Goal: Information Seeking & Learning: Learn about a topic

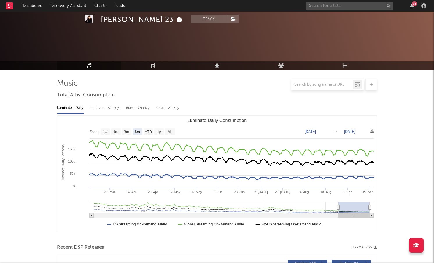
select select "6m"
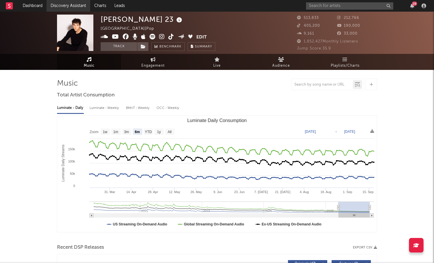
click at [78, 2] on link "Discovery Assistant" at bounding box center [69, 6] width 44 height 12
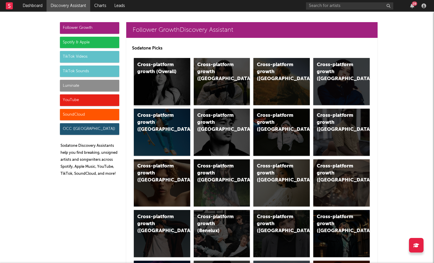
click at [173, 78] on div "Cross-platform growth (Overall)" at bounding box center [162, 81] width 56 height 47
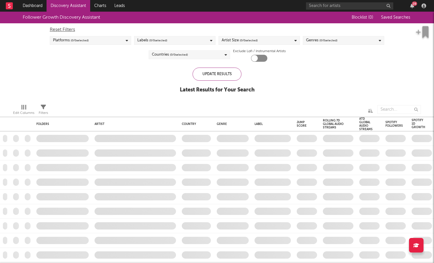
checkbox input "true"
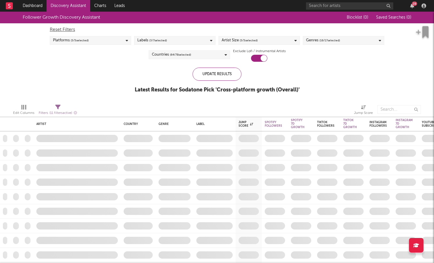
click at [364, 41] on div "Genres ( 16 / 17 selected)" at bounding box center [343, 40] width 81 height 9
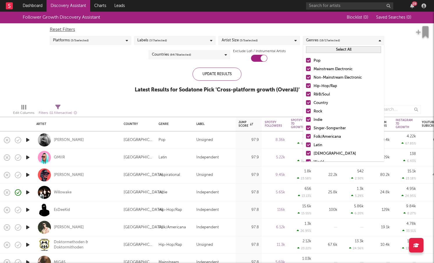
click at [349, 52] on button "Select All" at bounding box center [343, 49] width 75 height 7
click at [349, 52] on button "Deselect All" at bounding box center [343, 49] width 75 height 7
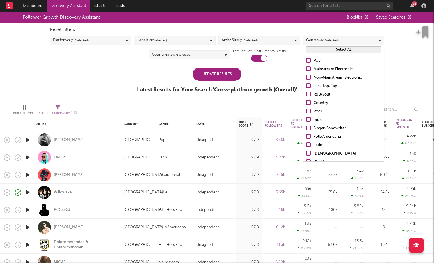
click at [311, 119] on label "Indie" at bounding box center [343, 119] width 75 height 7
click at [306, 119] on input "Indie" at bounding box center [306, 119] width 0 height 7
click at [219, 81] on div "Update Results Latest Results for Your Search ' Cross-platform growth (Overall)…" at bounding box center [217, 83] width 160 height 32
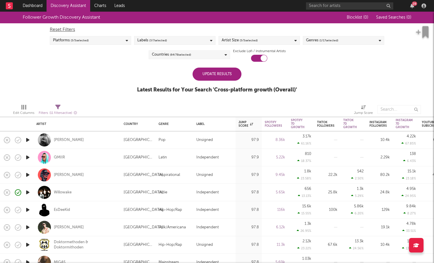
click at [179, 40] on div "Labels ( 3 / 7 selected)" at bounding box center [174, 40] width 81 height 9
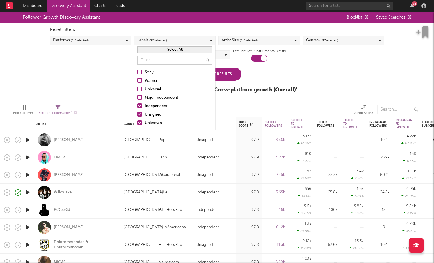
click at [139, 107] on div at bounding box center [139, 105] width 5 height 5
click at [137, 107] on input "Independent" at bounding box center [137, 106] width 0 height 7
click at [139, 122] on div at bounding box center [139, 122] width 5 height 5
click at [137, 122] on input "Unknown" at bounding box center [137, 123] width 0 height 7
click at [229, 77] on div "Update Results" at bounding box center [217, 73] width 49 height 13
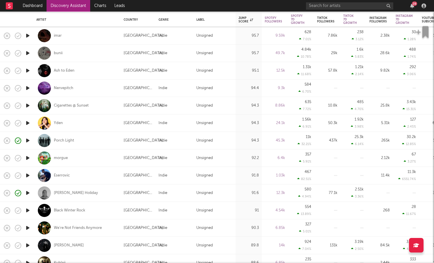
drag, startPoint x: 165, startPoint y: 239, endPoint x: 28, endPoint y: 228, distance: 137.7
click at [28, 227] on icon "button" at bounding box center [28, 227] width 6 height 7
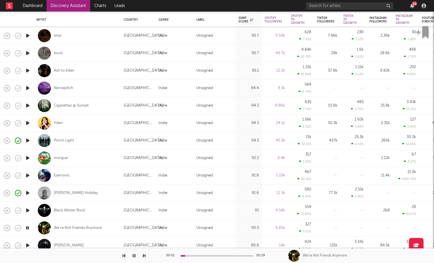
click at [26, 174] on icon "button" at bounding box center [28, 175] width 6 height 7
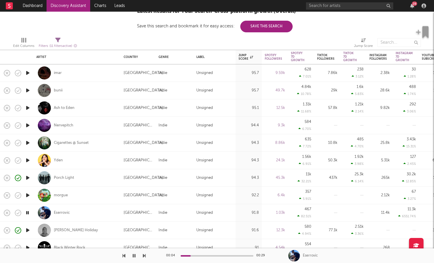
click at [28, 143] on icon "button" at bounding box center [28, 142] width 6 height 7
click at [28, 161] on icon "button" at bounding box center [28, 160] width 6 height 7
click at [61, 161] on div "Yden" at bounding box center [58, 160] width 9 height 5
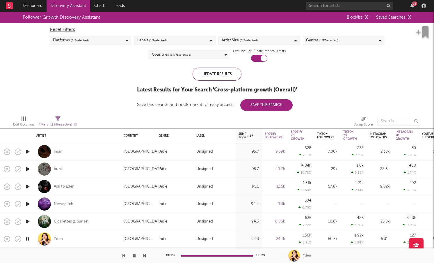
click at [30, 151] on icon "button" at bounding box center [28, 151] width 6 height 7
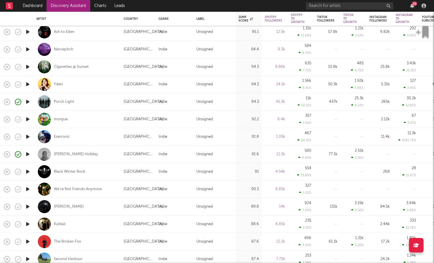
click at [28, 206] on icon "button" at bounding box center [28, 206] width 6 height 7
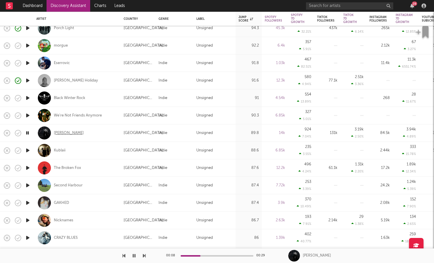
click at [65, 132] on div "Lily Kerbey" at bounding box center [69, 132] width 30 height 5
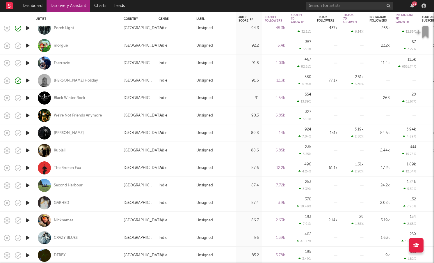
click at [29, 150] on icon "button" at bounding box center [28, 150] width 6 height 7
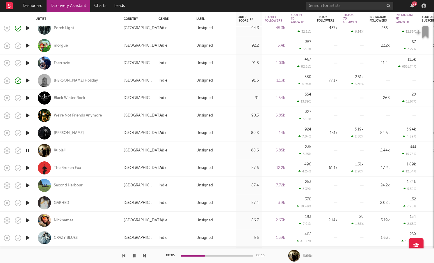
click at [56, 151] on div "Kublaii" at bounding box center [60, 150] width 12 height 5
click at [28, 168] on icon "button" at bounding box center [28, 167] width 6 height 7
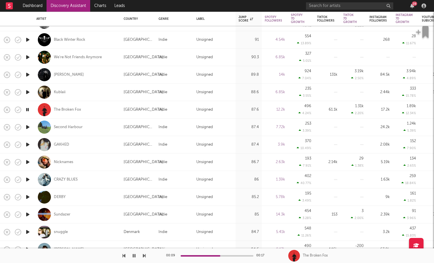
click at [29, 126] on icon "button" at bounding box center [28, 126] width 6 height 7
click at [30, 178] on icon "button" at bounding box center [28, 179] width 6 height 7
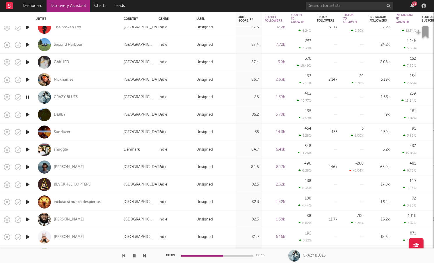
click at [29, 236] on icon "button" at bounding box center [28, 236] width 6 height 7
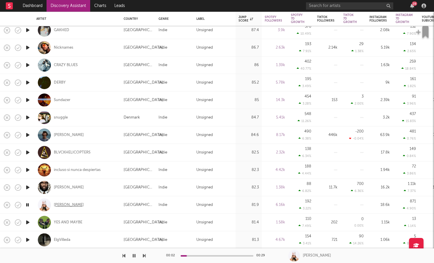
click at [63, 205] on div "Mila Bea" at bounding box center [69, 204] width 30 height 5
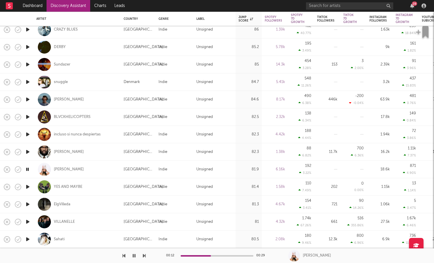
click at [29, 186] on icon "button" at bounding box center [28, 186] width 6 height 7
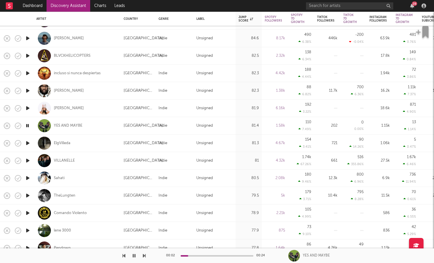
click at [30, 178] on icon "button" at bounding box center [28, 177] width 6 height 7
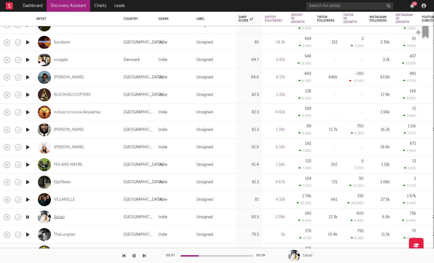
click at [62, 217] on div "Sahati" at bounding box center [59, 216] width 11 height 5
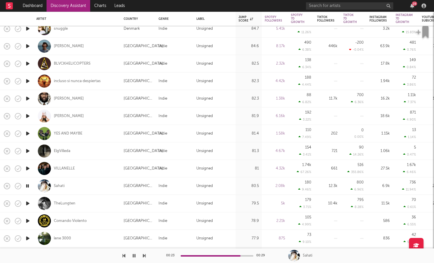
click at [30, 202] on icon "button" at bounding box center [28, 203] width 6 height 7
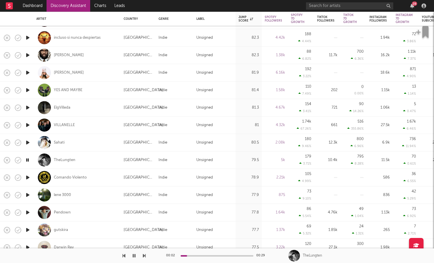
click at [31, 196] on div at bounding box center [28, 194] width 12 height 17
select select "1w"
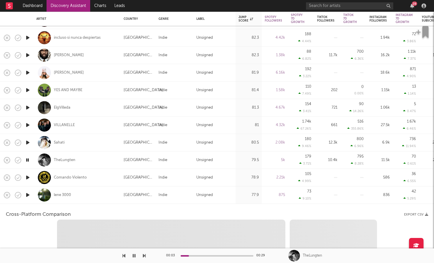
select select "1w"
click at [28, 195] on icon "button" at bounding box center [28, 194] width 6 height 7
click at [89, 197] on div "lene 3000" at bounding box center [76, 194] width 81 height 17
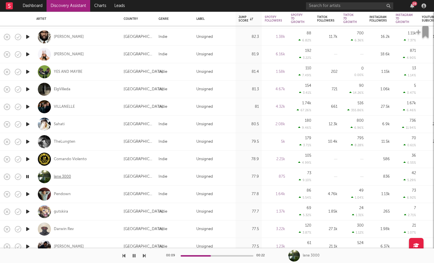
click at [62, 176] on div "lene 3000" at bounding box center [62, 176] width 17 height 5
click at [29, 192] on icon "button" at bounding box center [28, 193] width 6 height 7
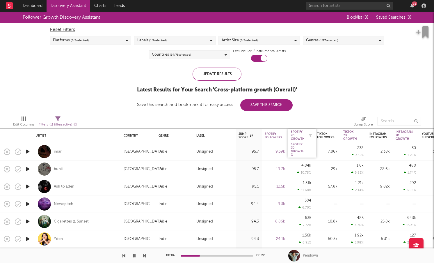
click at [303, 134] on div "Spotify 7D Growth" at bounding box center [298, 135] width 14 height 10
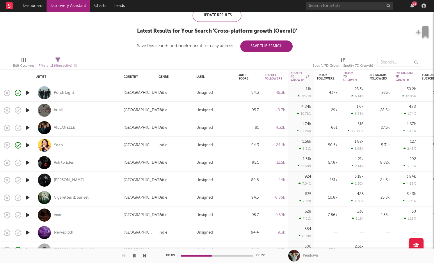
click at [29, 92] on icon "button" at bounding box center [28, 92] width 6 height 7
click at [29, 127] on icon "button" at bounding box center [28, 127] width 6 height 7
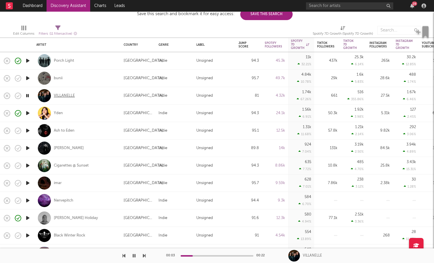
click at [67, 96] on div "VILLANELLE" at bounding box center [64, 95] width 21 height 5
click at [68, 94] on div "VILLANELLE" at bounding box center [64, 95] width 21 height 5
click at [29, 148] on icon "button" at bounding box center [28, 147] width 6 height 7
click at [32, 180] on div at bounding box center [28, 182] width 12 height 17
select select "1w"
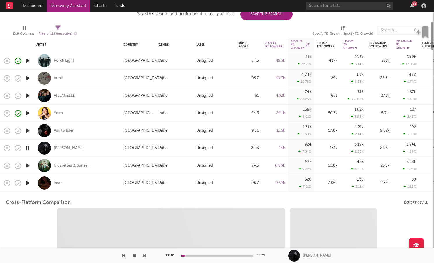
click at [31, 180] on icon "button" at bounding box center [28, 182] width 6 height 7
select select "6m"
click at [87, 183] on div "imar" at bounding box center [76, 182] width 81 height 17
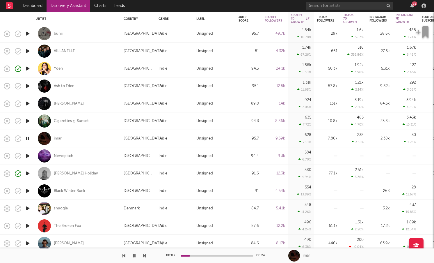
click at [29, 152] on div at bounding box center [28, 155] width 12 height 17
select select "1w"
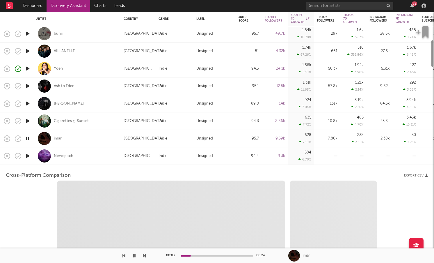
select select "1w"
click at [29, 155] on icon "button" at bounding box center [28, 155] width 6 height 7
click at [117, 154] on div "Nervepitch" at bounding box center [76, 155] width 81 height 17
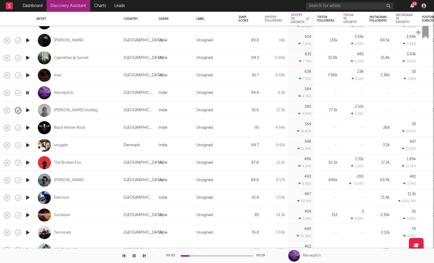
click at [30, 196] on icon "button" at bounding box center [28, 197] width 6 height 7
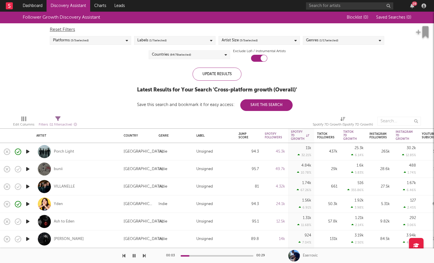
click at [250, 44] on div "Artist Size ( 5 / 5 selected)" at bounding box center [258, 40] width 81 height 9
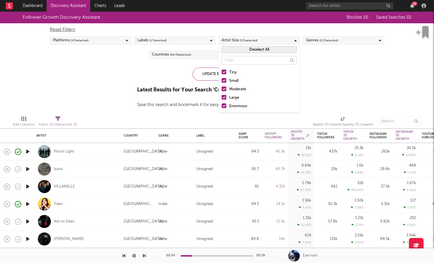
click at [128, 61] on div "Reset Filters Platforms ( 5 / 5 selected) Labels ( 1 / 7 selected) Artist Size …" at bounding box center [217, 42] width 340 height 38
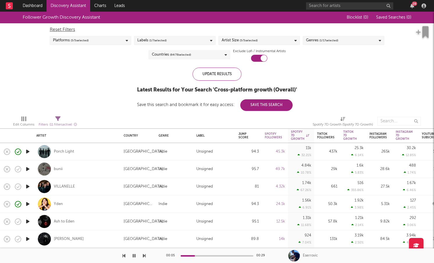
click at [176, 55] on span "( 64 / 78 selected)" at bounding box center [180, 54] width 21 height 7
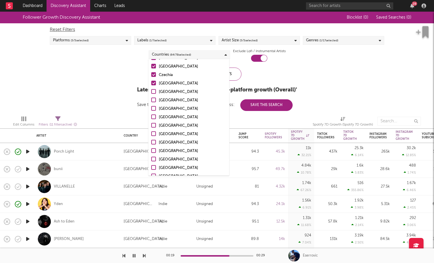
scroll to position [546, 0]
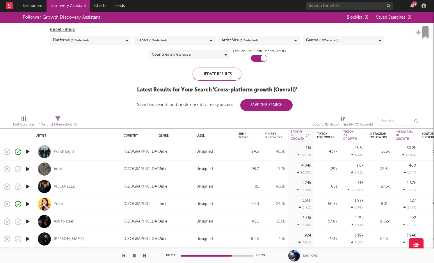
click at [115, 98] on div "Follower Growth Discovery Assistant Blocklist ( 0 ) Saved Searches ( 0 ) Reset …" at bounding box center [217, 61] width 434 height 99
click at [197, 56] on div "Countries ( 64 / 78 selected)" at bounding box center [189, 54] width 81 height 9
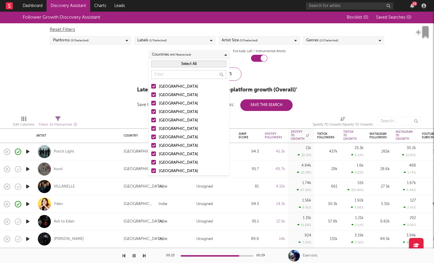
click at [329, 44] on span "( 1 / 17 selected)" at bounding box center [328, 40] width 19 height 7
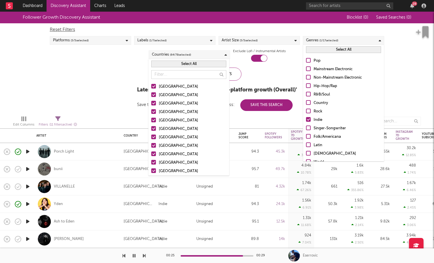
click at [308, 113] on div at bounding box center [308, 111] width 5 height 5
click at [306, 113] on input "Rock" at bounding box center [306, 111] width 0 height 7
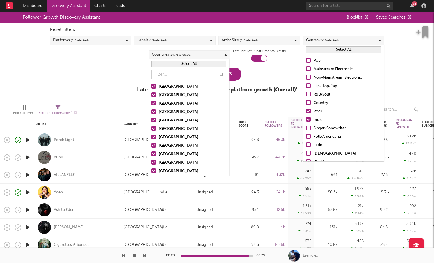
click at [310, 62] on div at bounding box center [308, 60] width 5 height 5
click at [306, 62] on input "Pop" at bounding box center [306, 60] width 0 height 7
click at [289, 72] on div "Update Results Latest Results for Your Search ' Cross-platform growth (Overall)…" at bounding box center [217, 83] width 160 height 32
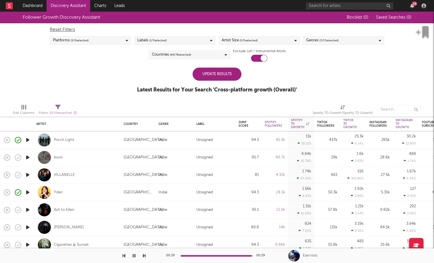
click at [230, 77] on div "Update Results" at bounding box center [217, 73] width 49 height 13
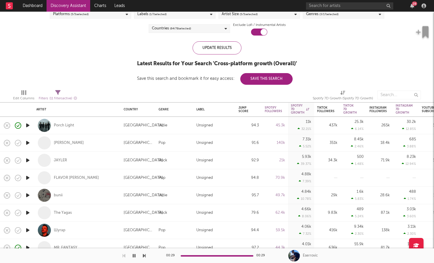
click at [30, 145] on icon "button" at bounding box center [28, 142] width 6 height 7
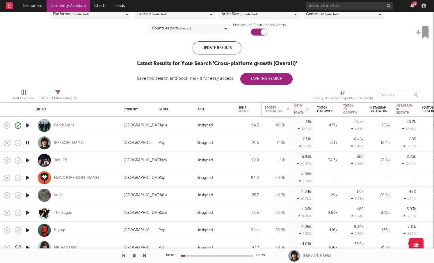
click at [273, 111] on div "Spotify Followers" at bounding box center [273, 109] width 17 height 7
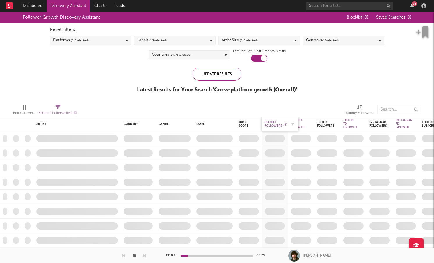
click at [278, 121] on div "Spotify Followers" at bounding box center [276, 123] width 22 height 7
click at [292, 123] on icon "button" at bounding box center [292, 123] width 3 height 3
select select "or"
select select "between"
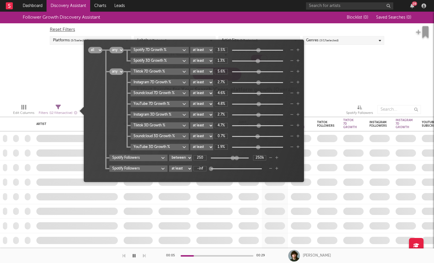
click at [342, 87] on div "Follower Growth Discovery Assistant Blocklist ( 0 ) Saved Searches ( 0 ) Reset …" at bounding box center [217, 56] width 434 height 88
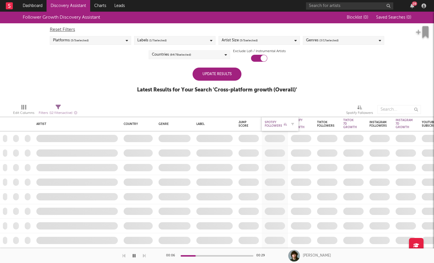
click at [277, 124] on div "Spotify Followers" at bounding box center [276, 123] width 22 height 7
click at [286, 125] on icon at bounding box center [285, 123] width 3 height 3
click at [309, 105] on div at bounding box center [279, 109] width 126 height 15
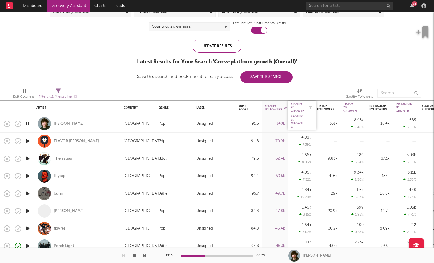
click at [301, 104] on div "Spotify 7D Growth" at bounding box center [298, 107] width 14 height 10
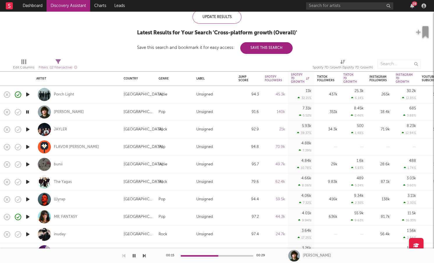
click at [29, 128] on icon "button" at bounding box center [28, 129] width 6 height 7
click at [29, 145] on icon "button" at bounding box center [28, 146] width 6 height 7
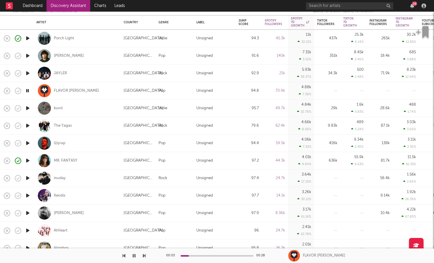
click at [27, 128] on icon "button" at bounding box center [28, 125] width 6 height 7
click at [29, 141] on icon "button" at bounding box center [28, 142] width 6 height 7
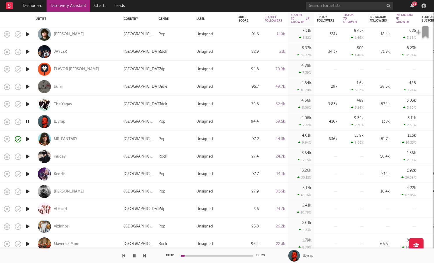
click at [27, 154] on icon "button" at bounding box center [28, 156] width 6 height 7
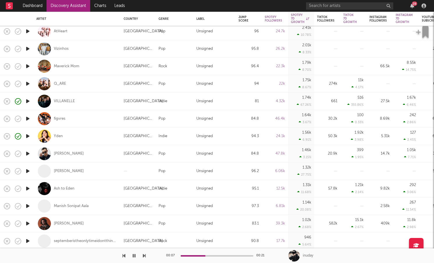
click at [28, 65] on icon "button" at bounding box center [28, 66] width 6 height 7
click at [26, 86] on icon "button" at bounding box center [28, 83] width 6 height 7
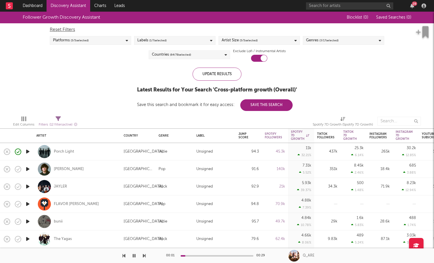
click at [184, 54] on span "( 64 / 78 selected)" at bounding box center [180, 54] width 21 height 7
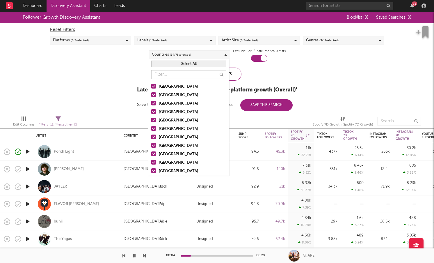
click at [192, 66] on button "Select All" at bounding box center [188, 64] width 75 height 7
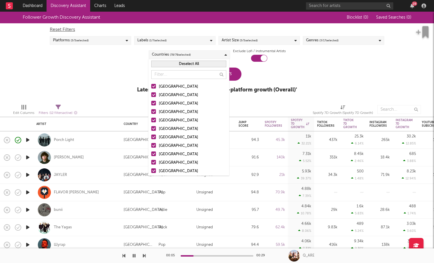
click at [192, 66] on button "Deselect All" at bounding box center [188, 64] width 75 height 7
click at [154, 86] on div at bounding box center [153, 86] width 5 height 5
click at [151, 86] on input "United States" at bounding box center [151, 86] width 0 height 7
click at [154, 95] on div at bounding box center [153, 94] width 5 height 5
click at [151, 95] on input "Australia" at bounding box center [151, 95] width 0 height 7
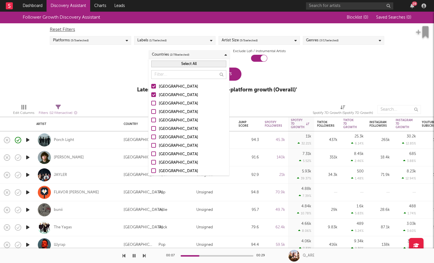
click at [153, 106] on label "Canada" at bounding box center [188, 103] width 75 height 7
click at [151, 106] on input "Canada" at bounding box center [151, 103] width 0 height 7
click at [153, 113] on div at bounding box center [153, 111] width 5 height 5
click at [151, 113] on input "[GEOGRAPHIC_DATA]" at bounding box center [151, 112] width 0 height 7
click at [154, 136] on div at bounding box center [153, 136] width 5 height 5
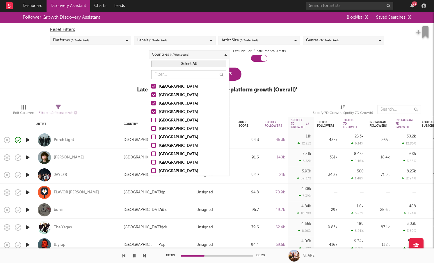
click at [151, 136] on input "France" at bounding box center [151, 137] width 0 height 7
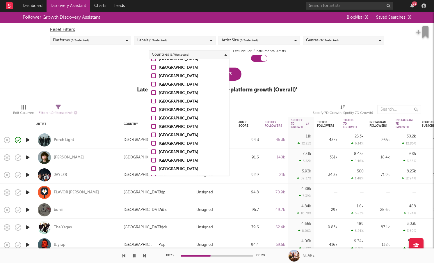
scroll to position [102, 0]
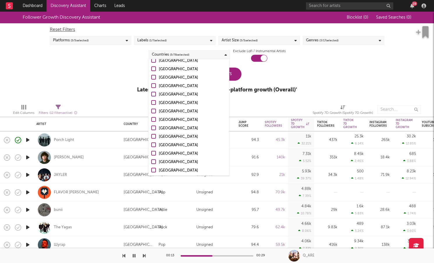
click at [155, 120] on div at bounding box center [153, 119] width 5 height 5
click at [151, 120] on input "Sweden" at bounding box center [151, 119] width 0 height 7
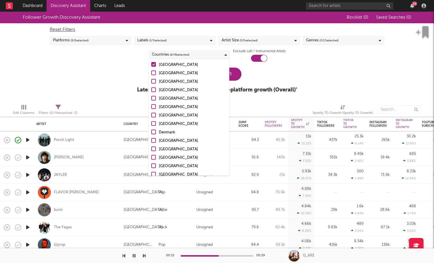
scroll to position [166, 0]
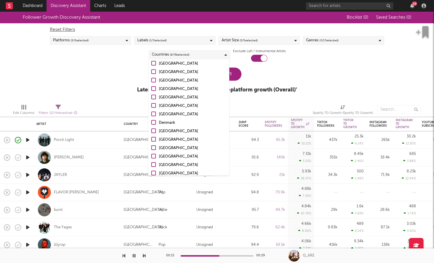
click at [119, 101] on div "Edit Columns Filters ( 12 filters active) Spotify 7D Growth (Spotify 7D Growth)" at bounding box center [217, 107] width 434 height 17
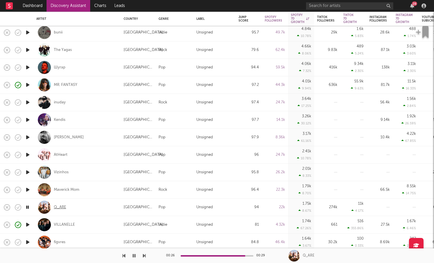
click at [60, 205] on div "Q_ARE" at bounding box center [60, 207] width 12 height 5
click at [29, 190] on icon "button" at bounding box center [28, 189] width 6 height 7
click at [32, 224] on div at bounding box center [28, 224] width 12 height 17
select select "1w"
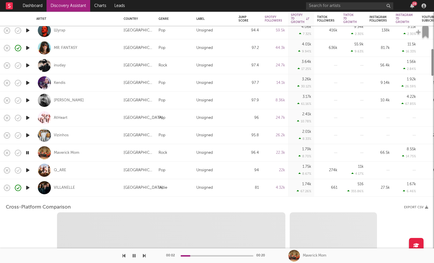
select select "1w"
click at [77, 190] on div "VILLANELLE" at bounding box center [76, 187] width 81 height 17
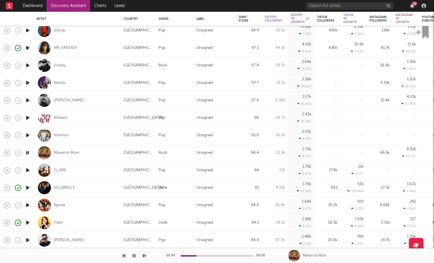
click at [29, 205] on icon "button" at bounding box center [28, 204] width 6 height 7
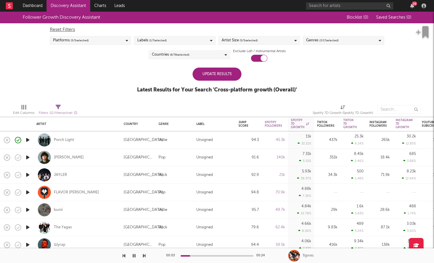
click at [233, 78] on div "Update Results" at bounding box center [217, 73] width 49 height 13
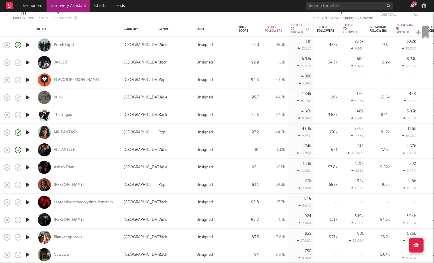
click at [28, 202] on icon "button" at bounding box center [28, 201] width 6 height 7
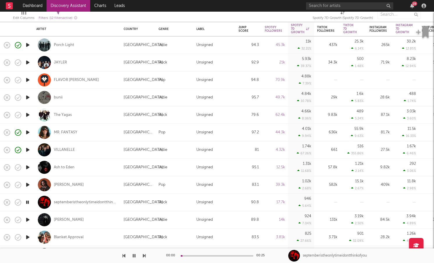
click at [28, 202] on icon "button" at bounding box center [28, 201] width 6 height 7
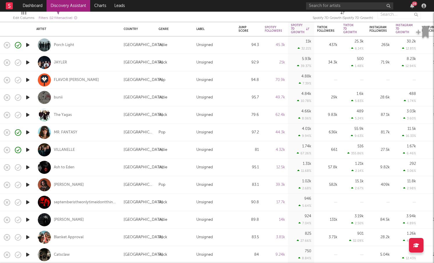
click at [32, 234] on div at bounding box center [28, 236] width 12 height 17
select select "1w"
click at [27, 234] on icon "button" at bounding box center [28, 236] width 6 height 7
select select "1w"
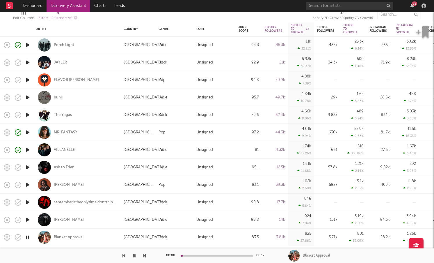
select select "1m"
click at [79, 236] on div "Blanket Approval" at bounding box center [69, 236] width 30 height 5
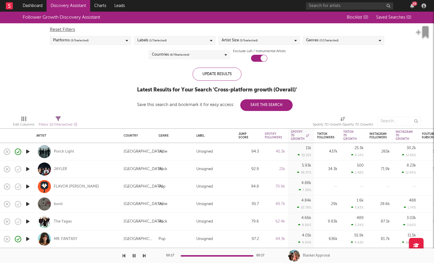
click at [70, 8] on link "Discovery Assistant" at bounding box center [69, 6] width 44 height 12
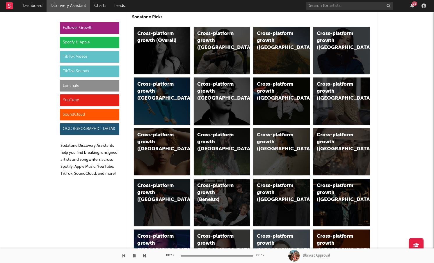
scroll to position [29, 0]
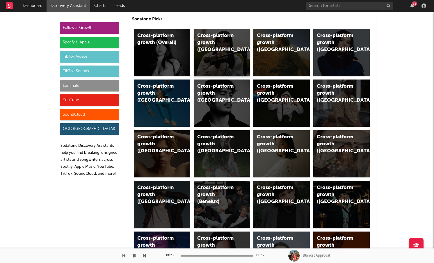
click at [214, 46] on div "Cross-platform growth (UK)" at bounding box center [217, 42] width 40 height 21
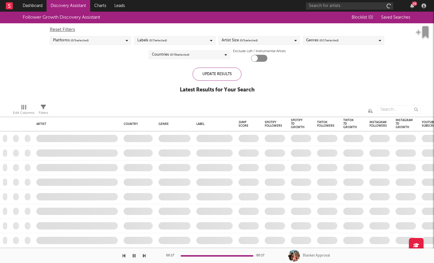
checkbox input "true"
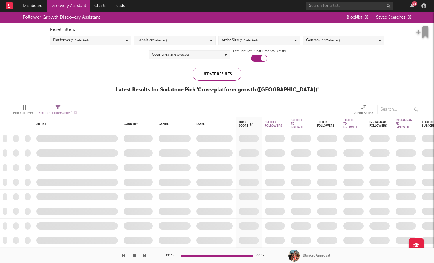
click at [116, 41] on div "Platforms ( 5 / 5 selected)" at bounding box center [90, 40] width 81 height 9
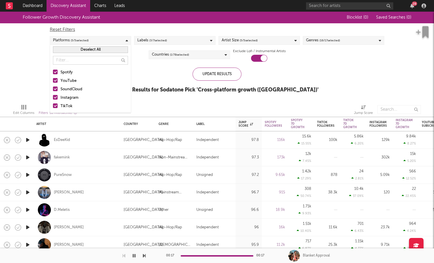
click at [57, 94] on label "Instagram" at bounding box center [90, 97] width 75 height 7
click at [53, 94] on input "Instagram" at bounding box center [53, 97] width 0 height 7
click at [57, 86] on label "SoundCloud" at bounding box center [90, 89] width 75 height 7
click at [53, 86] on input "SoundCloud" at bounding box center [53, 89] width 0 height 7
click at [56, 82] on div at bounding box center [55, 80] width 5 height 5
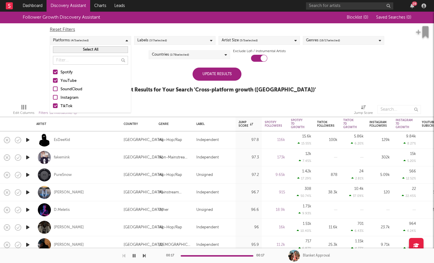
click at [53, 82] on input "YouTube" at bounding box center [53, 80] width 0 height 7
click at [56, 73] on div at bounding box center [55, 72] width 5 height 5
click at [53, 73] on input "Spotify" at bounding box center [53, 72] width 0 height 7
click at [217, 73] on div "Update Results" at bounding box center [217, 73] width 49 height 13
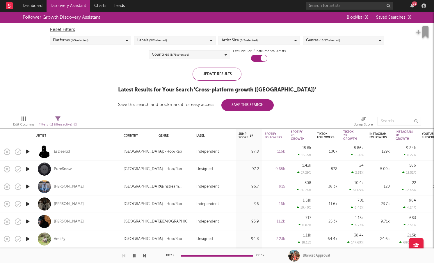
click at [328, 47] on div "Reset Filters Platforms ( 1 / 5 selected) Labels ( 3 / 7 selected) Artist Size …" at bounding box center [217, 42] width 340 height 38
click at [328, 44] on span "( 16 / 17 selected)" at bounding box center [329, 40] width 21 height 7
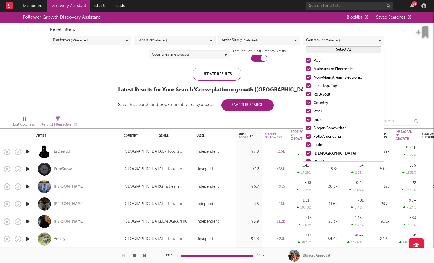
click at [328, 47] on button "Select All" at bounding box center [343, 49] width 75 height 7
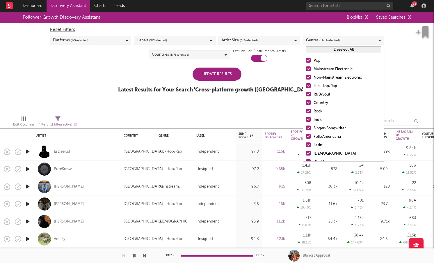
click at [328, 47] on button "Deselect All" at bounding box center [343, 49] width 75 height 7
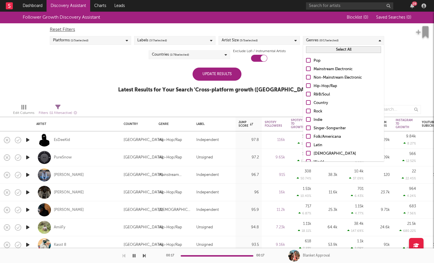
click at [310, 59] on div at bounding box center [308, 60] width 5 height 5
click at [306, 59] on input "Pop" at bounding box center [306, 60] width 0 height 7
click at [308, 67] on div at bounding box center [308, 68] width 5 height 5
click at [306, 67] on input "Mainstream Electronic" at bounding box center [306, 69] width 0 height 7
click at [308, 92] on div at bounding box center [308, 94] width 5 height 5
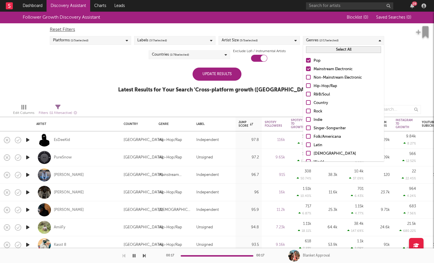
click at [306, 92] on input "R&B/Soul" at bounding box center [306, 94] width 0 height 7
click at [308, 109] on div at bounding box center [308, 111] width 5 height 5
click at [306, 108] on input "Rock" at bounding box center [306, 111] width 0 height 7
click at [309, 118] on div at bounding box center [308, 119] width 5 height 5
click at [306, 118] on input "Indie" at bounding box center [306, 119] width 0 height 7
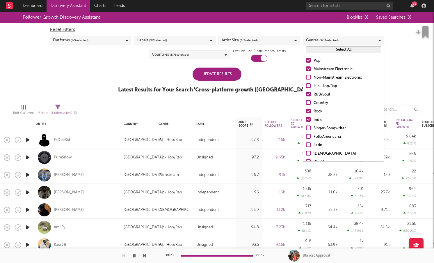
click at [309, 127] on div at bounding box center [308, 127] width 5 height 5
click at [306, 127] on input "Singer-Songwriter" at bounding box center [306, 128] width 0 height 7
click at [175, 41] on div "Labels ( 3 / 7 selected)" at bounding box center [174, 40] width 81 height 9
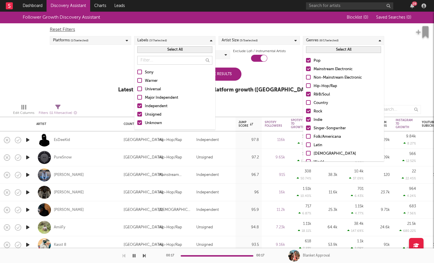
click at [139, 121] on div at bounding box center [139, 122] width 5 height 5
click at [137, 121] on input "Unknown" at bounding box center [137, 123] width 0 height 7
click at [139, 106] on div at bounding box center [139, 105] width 5 height 5
click at [137, 106] on input "Independent" at bounding box center [137, 106] width 0 height 7
click at [232, 78] on div "Update Results" at bounding box center [217, 73] width 49 height 13
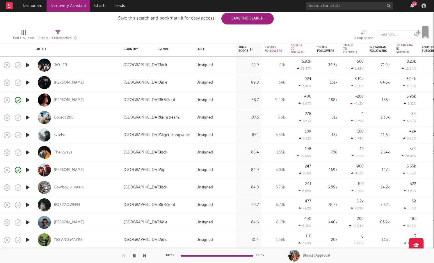
click at [28, 117] on icon "button" at bounding box center [28, 117] width 6 height 7
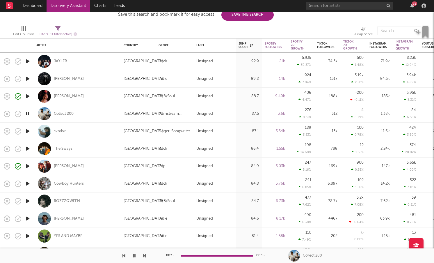
click at [30, 200] on icon "button" at bounding box center [28, 200] width 6 height 7
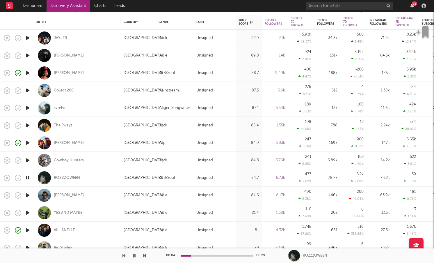
click at [32, 211] on div at bounding box center [28, 212] width 12 height 17
select select "1w"
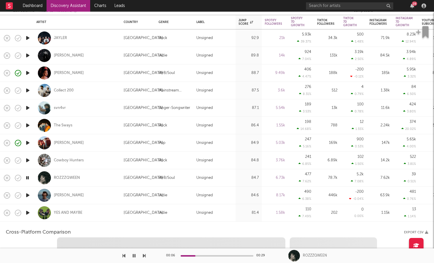
click at [27, 211] on icon "button" at bounding box center [28, 212] width 6 height 7
select select "1w"
select select "1m"
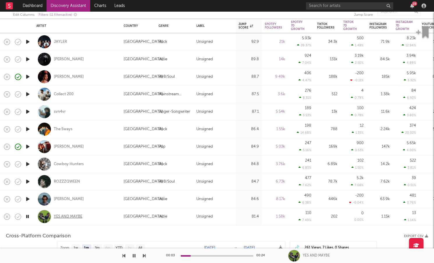
click at [65, 216] on div "YES AND MAYBE" at bounding box center [68, 216] width 29 height 5
click at [24, 198] on div at bounding box center [28, 198] width 12 height 17
select select "1m"
select select "1w"
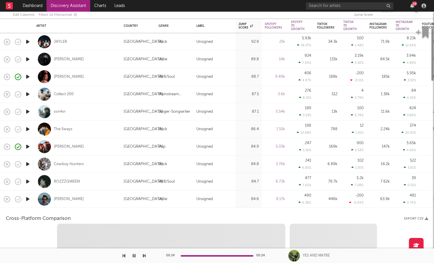
click at [27, 198] on icon "button" at bounding box center [28, 198] width 6 height 7
select select "1w"
click at [87, 199] on div "Billy Reekie" at bounding box center [76, 198] width 81 height 17
select select "1m"
select select "1w"
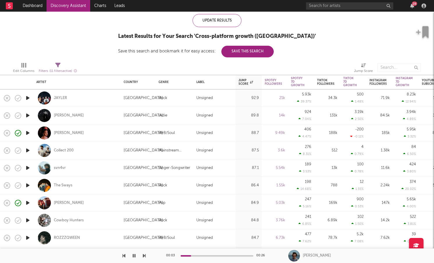
click at [30, 166] on icon "button" at bounding box center [28, 167] width 6 height 7
click at [60, 167] on div "svn4vr" at bounding box center [60, 167] width 12 height 5
click at [63, 167] on div "svn4vr" at bounding box center [60, 167] width 12 height 5
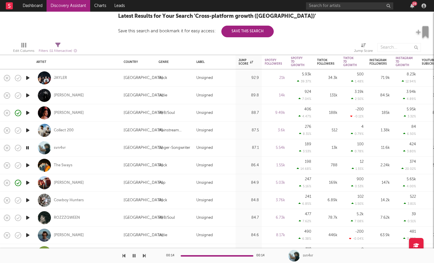
click at [31, 164] on div at bounding box center [28, 165] width 12 height 17
select select "1w"
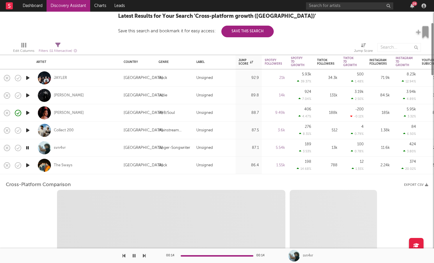
click at [28, 164] on icon "button" at bounding box center [28, 164] width 6 height 7
select select "1w"
click at [90, 163] on div "The Sways" at bounding box center [76, 165] width 81 height 17
select select "1m"
select select "1w"
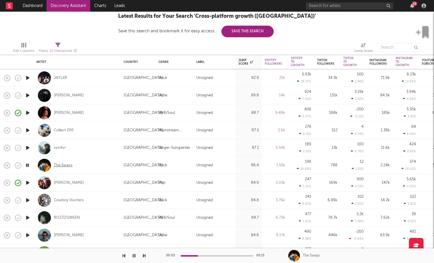
click at [65, 163] on div "The Sways" at bounding box center [63, 165] width 19 height 5
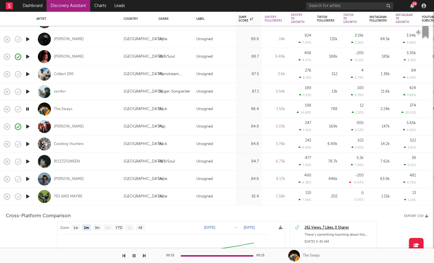
click at [27, 146] on icon "button" at bounding box center [28, 143] width 6 height 7
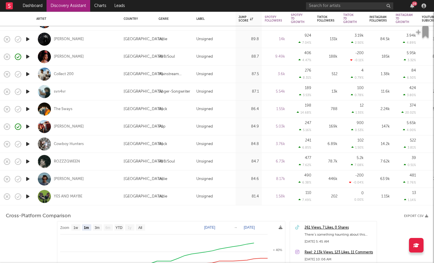
click at [102, 201] on div "YES AND MAYBE" at bounding box center [76, 196] width 81 height 17
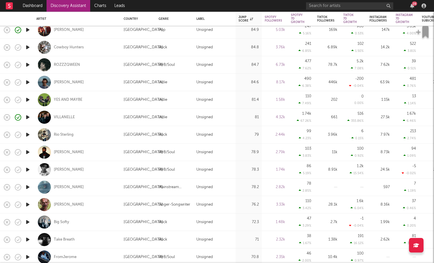
click at [28, 133] on icon "button" at bounding box center [28, 134] width 6 height 7
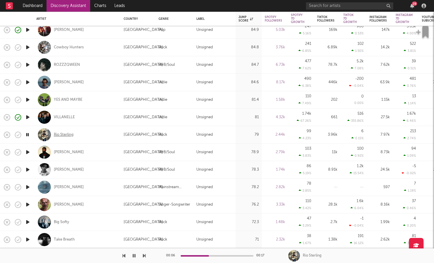
click at [70, 135] on div "Rio Sterling" at bounding box center [64, 134] width 20 height 5
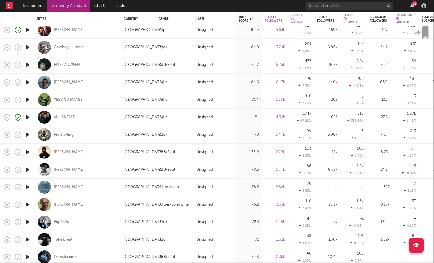
click at [26, 150] on icon "button" at bounding box center [28, 151] width 6 height 7
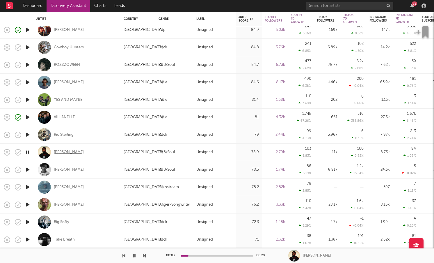
click at [59, 154] on div "TAVE" at bounding box center [69, 152] width 30 height 5
click at [21, 154] on icon "button" at bounding box center [18, 152] width 8 height 8
click at [28, 150] on icon "button" at bounding box center [28, 151] width 6 height 7
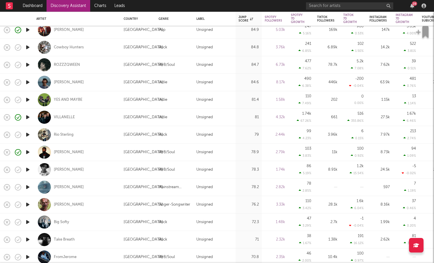
click at [30, 172] on icon "button" at bounding box center [28, 169] width 6 height 7
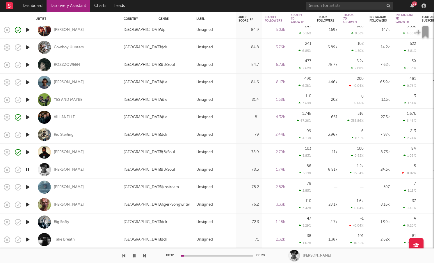
click at [30, 172] on icon "button" at bounding box center [28, 169] width 6 height 7
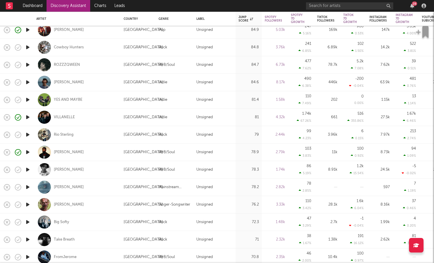
click at [27, 189] on icon "button" at bounding box center [28, 186] width 6 height 7
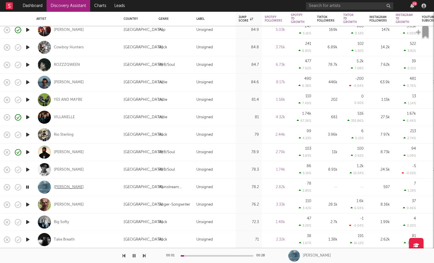
click at [61, 185] on div "Melo Nada" at bounding box center [69, 186] width 30 height 5
click at [57, 187] on div "Melo Nada" at bounding box center [69, 186] width 30 height 5
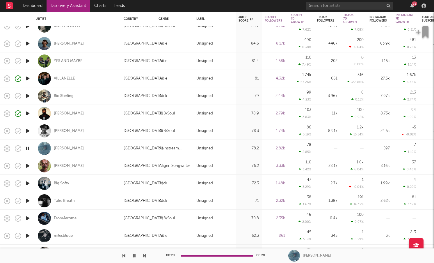
click at [30, 163] on icon "button" at bounding box center [28, 165] width 6 height 7
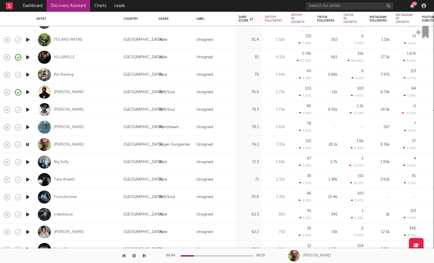
click at [30, 215] on icon "button" at bounding box center [28, 214] width 6 height 7
click at [61, 214] on div "milesbluue" at bounding box center [63, 214] width 19 height 5
click at [29, 215] on icon "button" at bounding box center [28, 214] width 6 height 7
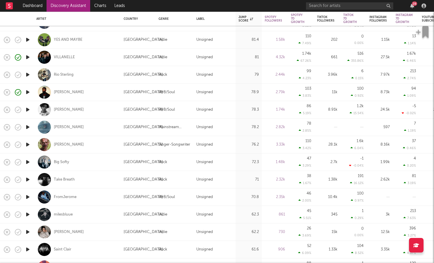
click at [29, 231] on icon "button" at bounding box center [28, 231] width 6 height 7
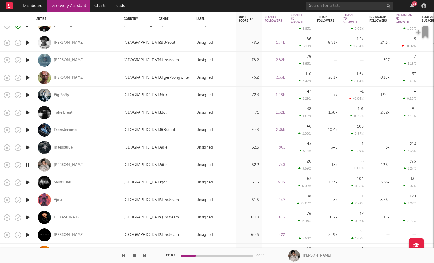
click at [29, 184] on icon "button" at bounding box center [28, 182] width 6 height 7
click at [56, 184] on div "Saint Clair" at bounding box center [62, 182] width 17 height 5
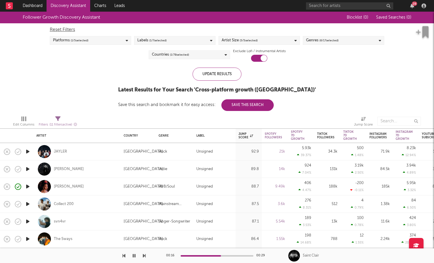
click at [214, 53] on div "Countries ( 1 / 78 selected)" at bounding box center [189, 54] width 81 height 9
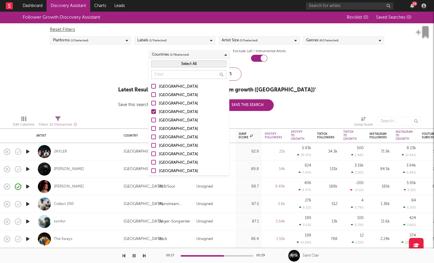
click at [154, 105] on div at bounding box center [153, 103] width 5 height 5
click at [151, 105] on input "[GEOGRAPHIC_DATA]" at bounding box center [151, 103] width 0 height 7
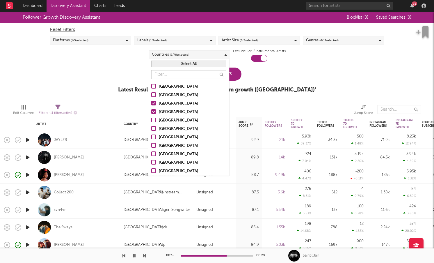
click at [154, 109] on div at bounding box center [153, 111] width 5 height 5
click at [151, 109] on input "United Kingdom" at bounding box center [151, 112] width 0 height 7
click at [239, 76] on div "Update Results" at bounding box center [217, 73] width 49 height 13
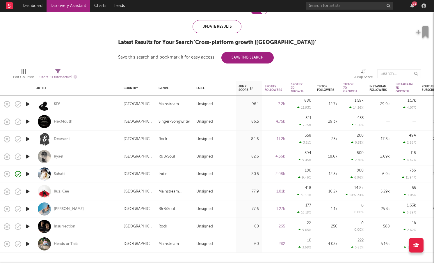
click at [29, 104] on icon "button" at bounding box center [28, 103] width 6 height 7
click at [29, 121] on icon "button" at bounding box center [28, 121] width 6 height 7
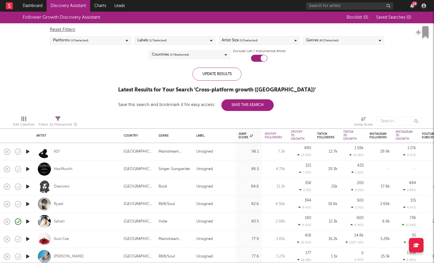
click at [25, 188] on icon "button" at bounding box center [28, 186] width 6 height 7
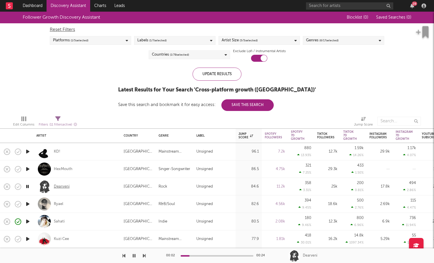
click at [61, 187] on div "Dearveni" at bounding box center [62, 186] width 16 height 5
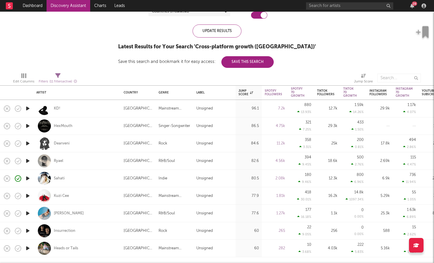
click at [31, 158] on div at bounding box center [28, 160] width 12 height 17
select select "1w"
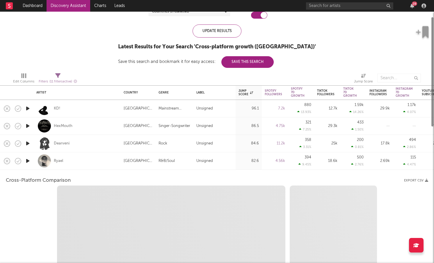
click at [30, 159] on icon "button" at bounding box center [28, 160] width 6 height 7
select select "1w"
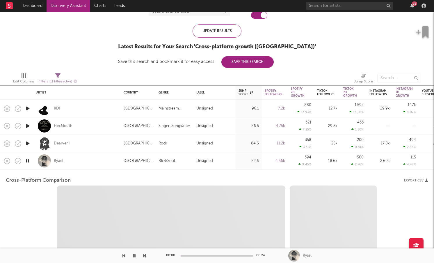
click at [91, 161] on div "Ryael" at bounding box center [76, 160] width 81 height 17
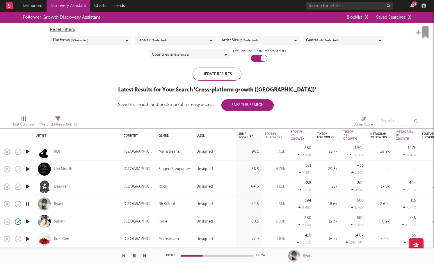
click at [93, 39] on div "Platforms ( 1 / 5 selected)" at bounding box center [90, 40] width 81 height 9
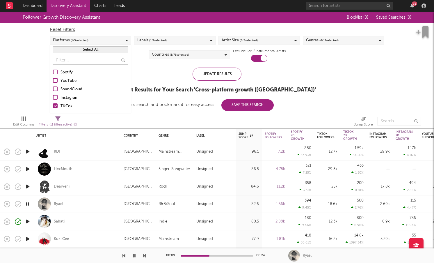
click at [55, 72] on div at bounding box center [55, 72] width 5 height 5
click at [53, 72] on input "Spotify" at bounding box center [53, 72] width 0 height 7
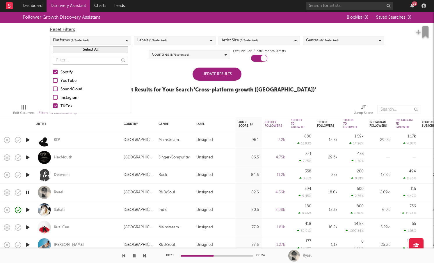
click at [57, 104] on div at bounding box center [55, 105] width 5 height 5
click at [53, 104] on input "TikTok" at bounding box center [53, 106] width 0 height 7
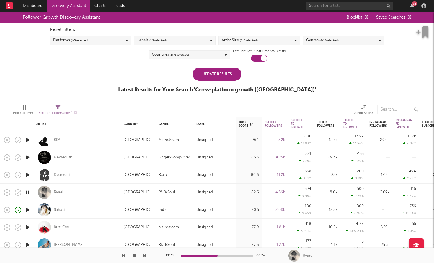
click at [215, 77] on div "Update Results" at bounding box center [217, 73] width 49 height 13
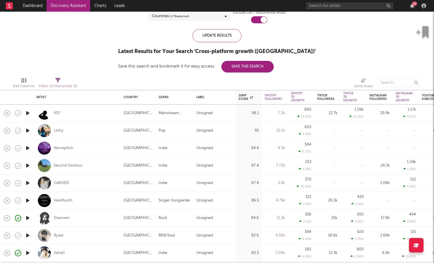
click at [31, 114] on div at bounding box center [28, 112] width 12 height 17
select select "1w"
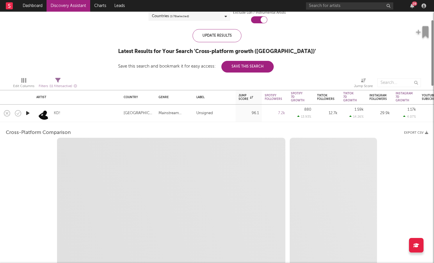
select select "1w"
click at [30, 114] on icon "button" at bounding box center [28, 112] width 6 height 7
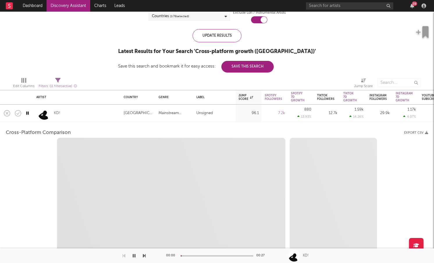
click at [102, 119] on div "KD!" at bounding box center [76, 112] width 81 height 17
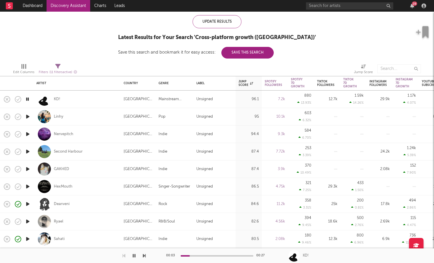
click at [30, 150] on icon "button" at bounding box center [28, 151] width 6 height 7
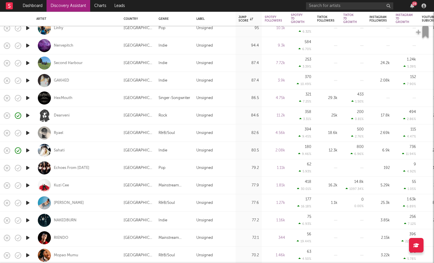
click at [33, 202] on div "Merna" at bounding box center [76, 202] width 87 height 17
select select "1w"
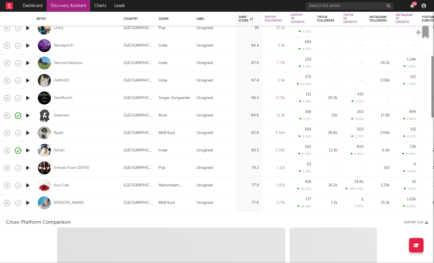
click at [29, 202] on icon "button" at bounding box center [28, 202] width 6 height 7
select select "1w"
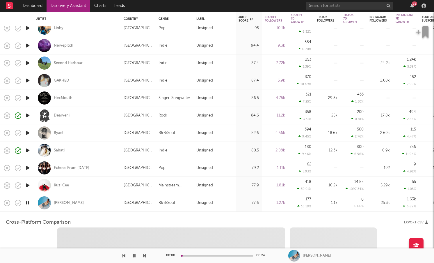
click at [94, 205] on div "Merna" at bounding box center [76, 202] width 81 height 17
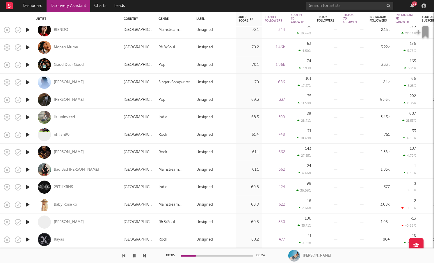
click at [29, 62] on icon "button" at bounding box center [28, 64] width 6 height 7
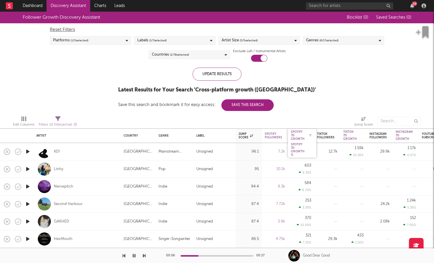
click at [299, 137] on div "Spotify 7D Growth" at bounding box center [298, 135] width 14 height 10
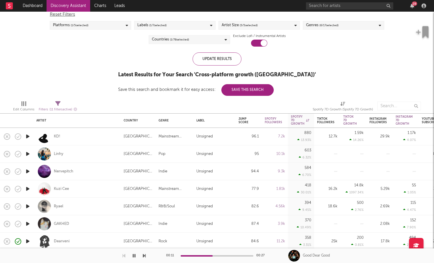
click at [31, 153] on div at bounding box center [28, 153] width 12 height 17
select select "1w"
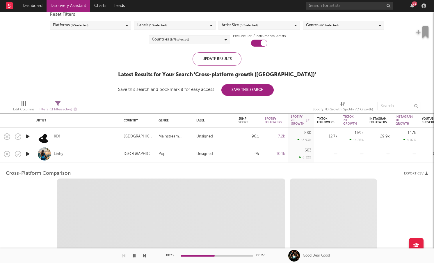
select select "1w"
select select "1m"
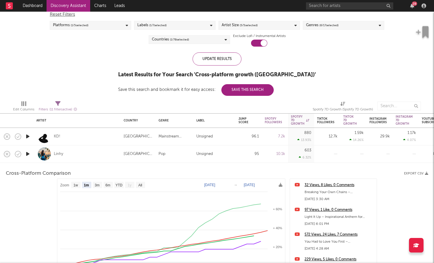
click at [29, 153] on icon "button" at bounding box center [28, 153] width 6 height 7
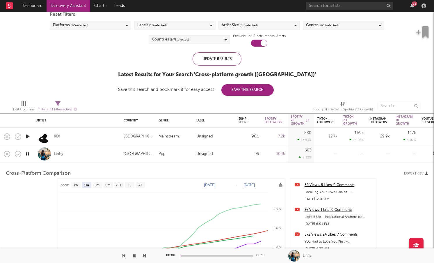
click at [100, 156] on div "Linhy" at bounding box center [76, 153] width 81 height 17
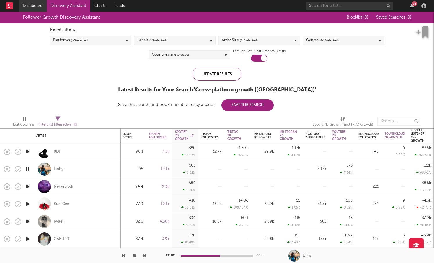
click at [35, 6] on link "Dashboard" at bounding box center [33, 6] width 28 height 12
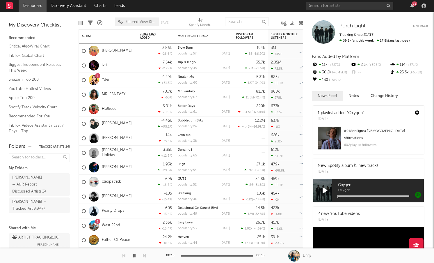
click at [298, 16] on div "Edit Columns Filters A&R Pipeline Filtered View (Socials and Spotify) Save Save…" at bounding box center [191, 20] width 225 height 17
click at [304, 15] on div "Porch Light Porch Light Untrack Tracking Since: September 20, 2025 69.3k fans t…" at bounding box center [368, 137] width 131 height 251
click at [304, 21] on div "Porch Light Porch Light Untrack Tracking Since: September 20, 2025 69.3k fans t…" at bounding box center [368, 137] width 131 height 251
click at [302, 21] on icon at bounding box center [301, 23] width 4 height 4
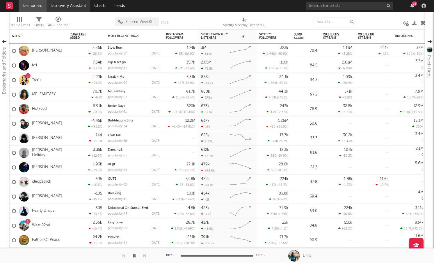
click at [78, 6] on link "Discovery Assistant" at bounding box center [69, 6] width 44 height 12
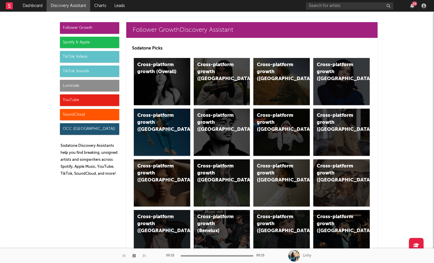
click at [93, 45] on div "Spotify & Apple" at bounding box center [89, 43] width 59 height 12
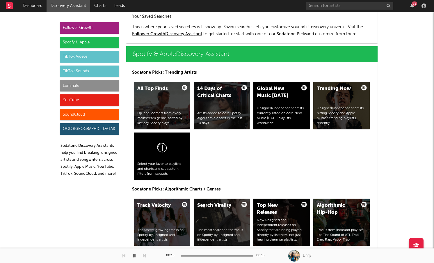
scroll to position [582, 0]
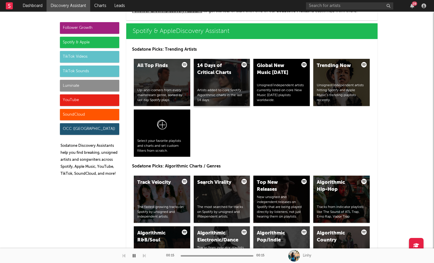
click at [213, 98] on div "Artists added to core Spotify Algorithmic charts in the last 14 days." at bounding box center [221, 95] width 49 height 15
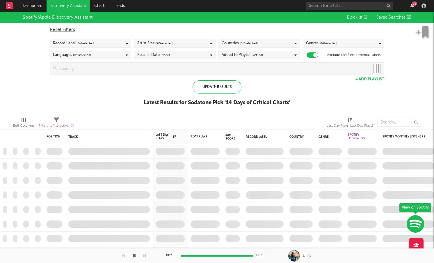
checkbox input "true"
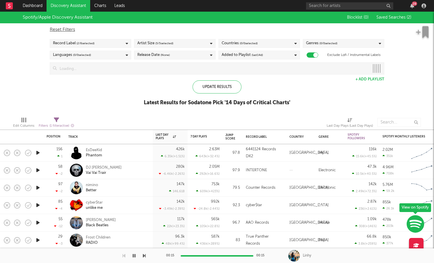
click at [179, 44] on div "Artist Size ( 5 / 5 selected)" at bounding box center [174, 43] width 81 height 9
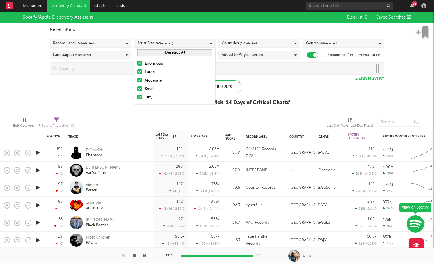
click at [95, 47] on div "Record Label ( 2 / 6 selected)" at bounding box center [90, 43] width 81 height 9
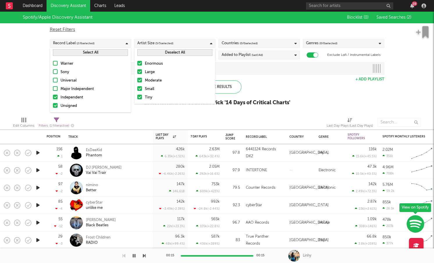
click at [55, 96] on div at bounding box center [55, 97] width 5 height 5
click at [53, 96] on input "Independent" at bounding box center [53, 97] width 0 height 7
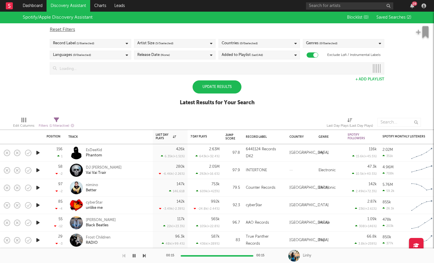
click at [41, 90] on div "Spotify/Apple Discovery Assistant Blocklist ( 0 ) Saved Searches ( 2 ) Reset Fi…" at bounding box center [217, 62] width 434 height 100
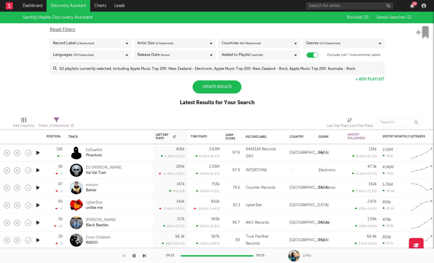
click at [324, 44] on span "( 13 / 15 selected)" at bounding box center [329, 43] width 21 height 7
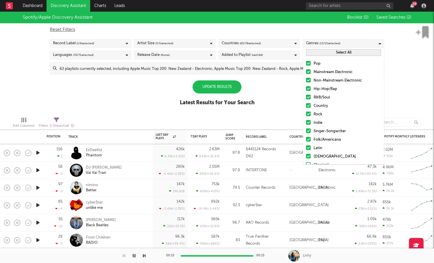
click at [326, 55] on button "Select All" at bounding box center [343, 52] width 75 height 7
click at [326, 55] on button "Deselect All" at bounding box center [343, 52] width 75 height 7
click at [311, 64] on label "Pop" at bounding box center [343, 63] width 75 height 7
click at [306, 64] on input "Pop" at bounding box center [306, 63] width 0 height 7
click at [308, 104] on div at bounding box center [308, 105] width 5 height 5
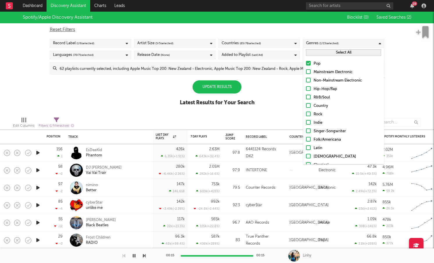
click at [306, 104] on input "Country" at bounding box center [306, 105] width 0 height 7
click at [308, 111] on div at bounding box center [308, 113] width 5 height 5
click at [306, 111] on input "Rock" at bounding box center [306, 114] width 0 height 7
click at [308, 121] on div at bounding box center [308, 122] width 5 height 5
click at [306, 121] on input "Indie" at bounding box center [306, 122] width 0 height 7
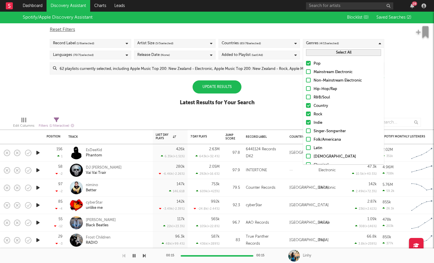
click at [308, 102] on label "Country" at bounding box center [343, 105] width 75 height 7
click at [306, 102] on input "Country" at bounding box center [306, 105] width 0 height 7
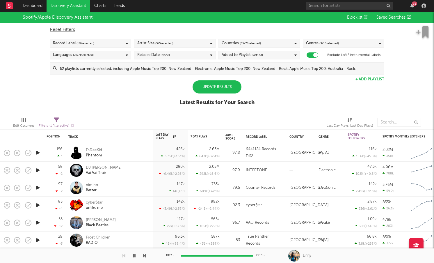
click at [287, 103] on div "Spotify/Apple Discovery Assistant Blocklist ( 0 ) Saved Searches ( 2 ) Reset Fi…" at bounding box center [217, 62] width 434 height 100
click at [232, 87] on div "Update Results" at bounding box center [217, 86] width 49 height 13
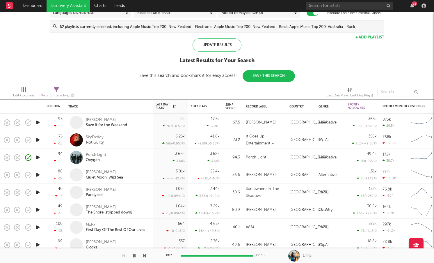
click at [39, 171] on icon "button" at bounding box center [38, 174] width 6 height 7
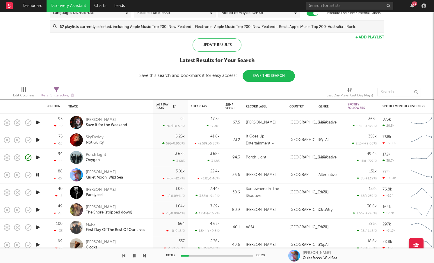
click at [38, 191] on icon "button" at bounding box center [38, 192] width 6 height 7
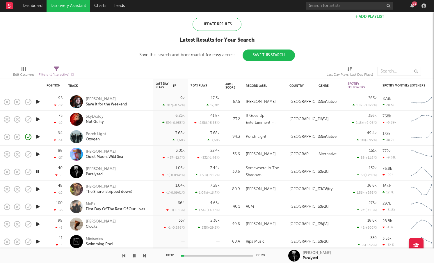
click at [38, 190] on icon "button" at bounding box center [38, 188] width 6 height 7
click at [38, 202] on div at bounding box center [38, 206] width 12 height 17
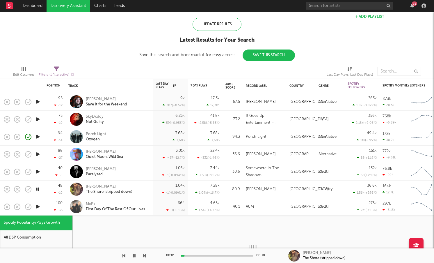
click at [38, 204] on icon "button" at bounding box center [38, 206] width 6 height 7
click at [47, 204] on div "100 -33" at bounding box center [55, 206] width 16 height 17
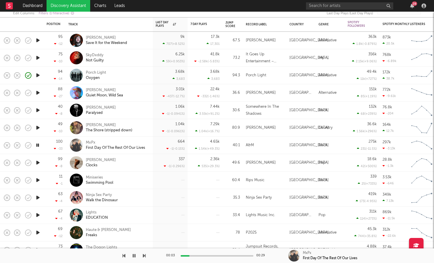
click at [40, 196] on icon "button" at bounding box center [38, 197] width 6 height 7
click at [39, 197] on icon "button" at bounding box center [38, 197] width 6 height 7
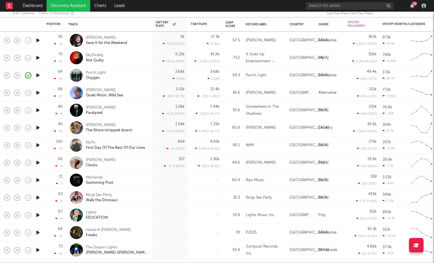
click at [39, 212] on icon "button" at bounding box center [38, 214] width 6 height 7
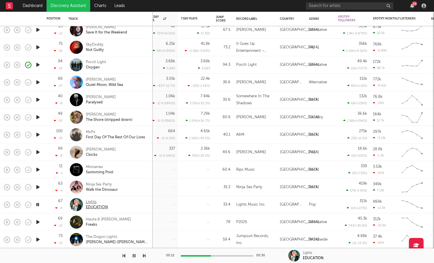
click at [97, 205] on div "EDUCATION" at bounding box center [97, 207] width 22 height 5
click at [38, 221] on icon "button" at bounding box center [38, 221] width 6 height 7
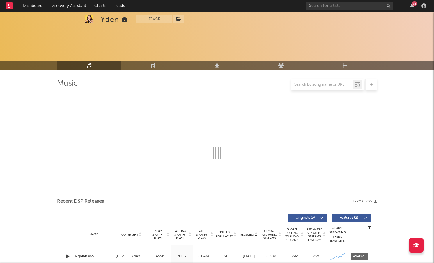
scroll to position [43, 0]
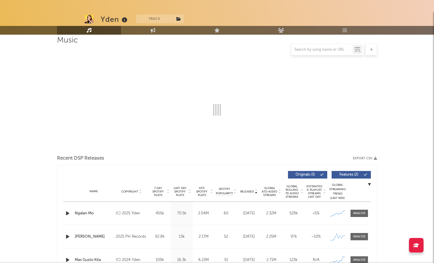
select select "6m"
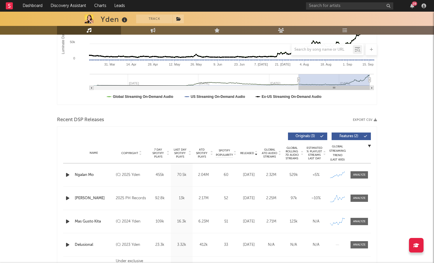
scroll to position [127, 0]
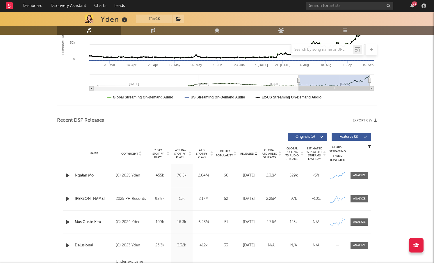
click at [250, 153] on span "Released" at bounding box center [247, 153] width 14 height 3
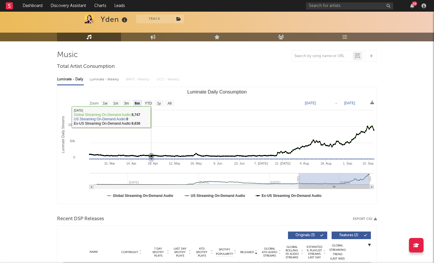
scroll to position [0, 0]
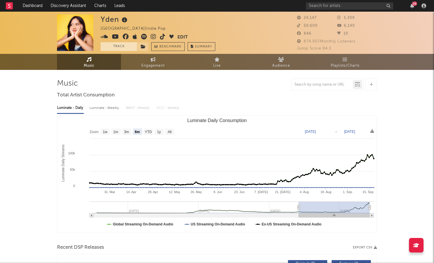
click at [133, 46] on button "Track" at bounding box center [119, 46] width 36 height 9
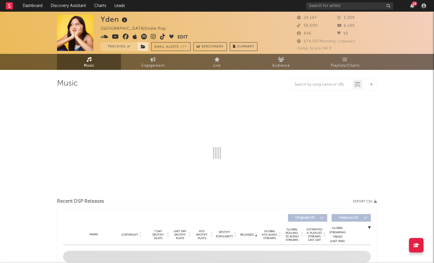
click at [143, 48] on span at bounding box center [143, 46] width 12 height 9
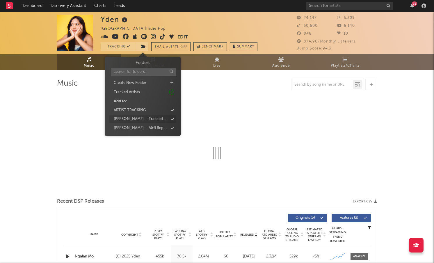
click at [147, 119] on div "[PERSON_NAME] — Tracked Artists" at bounding box center [141, 119] width 54 height 6
select select "6m"
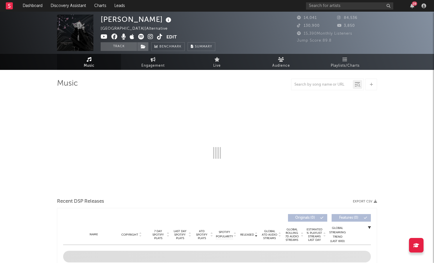
select select "6m"
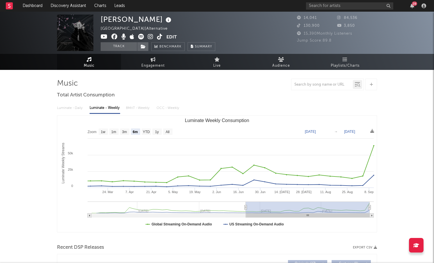
click at [151, 38] on icon at bounding box center [151, 37] width 6 height 6
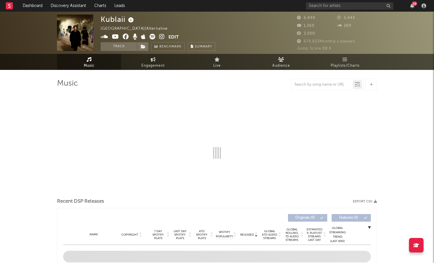
select select "6m"
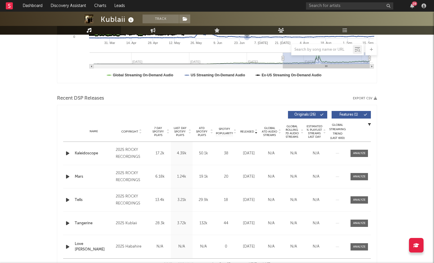
scroll to position [150, 0]
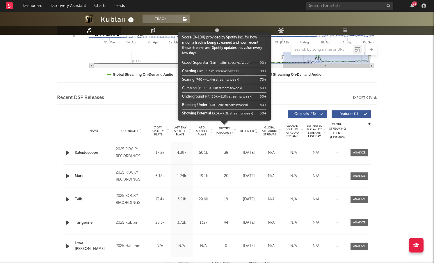
click at [202, 128] on body "Dashboard Discovery Assistant Charts Leads 28 Notifications Settings Mark all a…" at bounding box center [217, 231] width 434 height 739
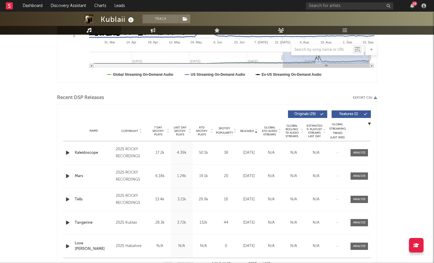
click at [203, 129] on span "ATD Spotify Plays" at bounding box center [201, 131] width 15 height 10
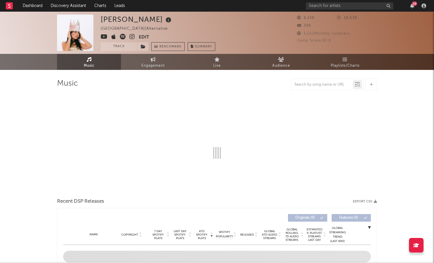
select select "1w"
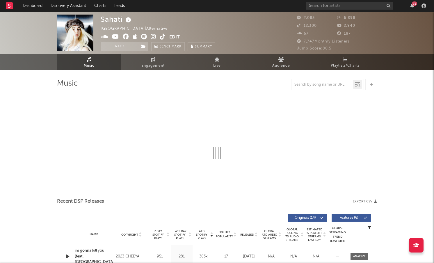
select select "6m"
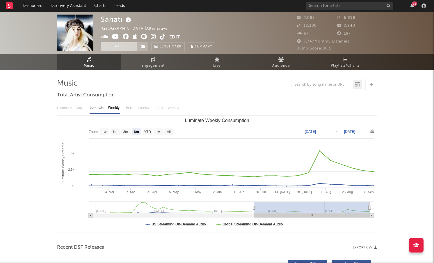
click at [126, 47] on button "Track" at bounding box center [119, 46] width 36 height 9
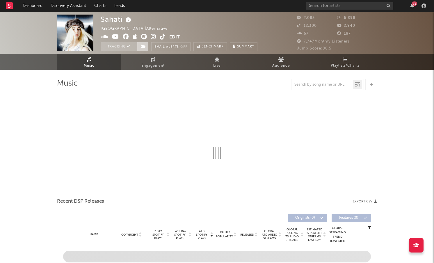
click at [146, 47] on span at bounding box center [143, 46] width 12 height 9
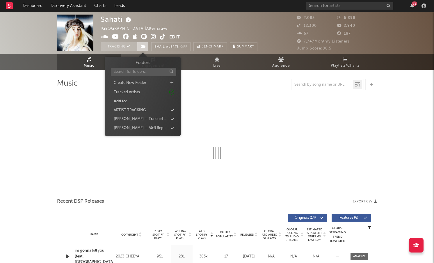
select select "6m"
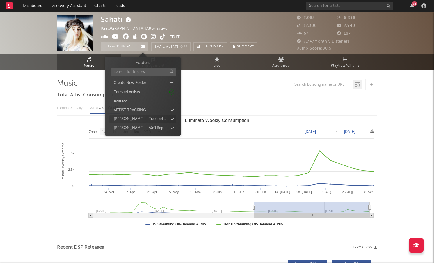
click at [139, 119] on div "[PERSON_NAME] — Tracked Artists" at bounding box center [141, 119] width 54 height 6
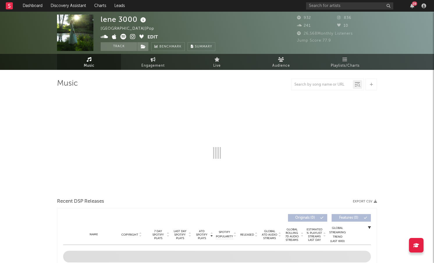
select select "1w"
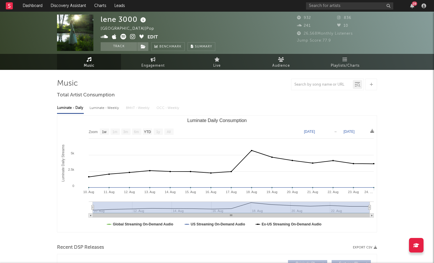
click at [133, 36] on icon at bounding box center [133, 37] width 6 height 6
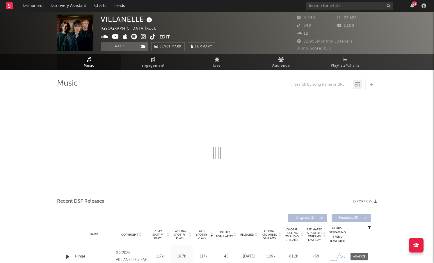
select select "1w"
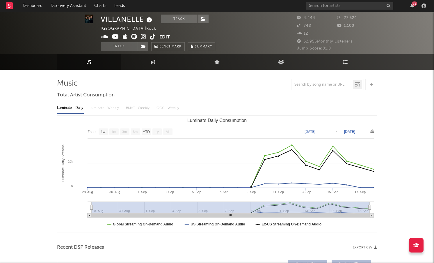
click at [87, 21] on img at bounding box center [89, 19] width 9 height 9
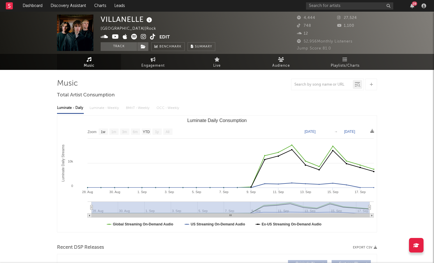
click at [143, 37] on icon at bounding box center [144, 37] width 6 height 6
drag, startPoint x: 143, startPoint y: 21, endPoint x: 102, endPoint y: 19, distance: 41.4
click at [102, 19] on div "VILLANELLE" at bounding box center [127, 20] width 53 height 10
copy div "VILLANELLE"
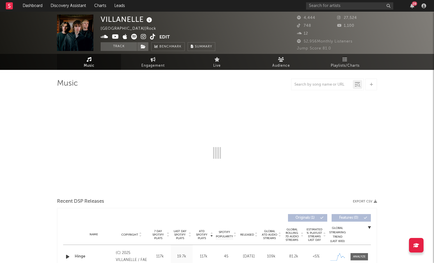
select select "1w"
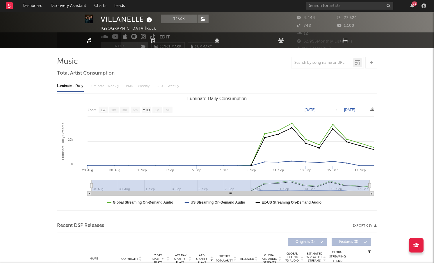
scroll to position [1, 0]
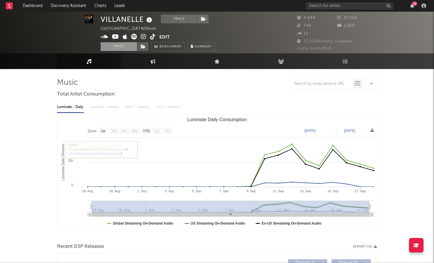
click at [129, 47] on button "Track" at bounding box center [119, 46] width 36 height 9
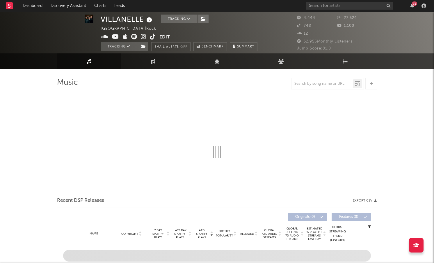
select select "1w"
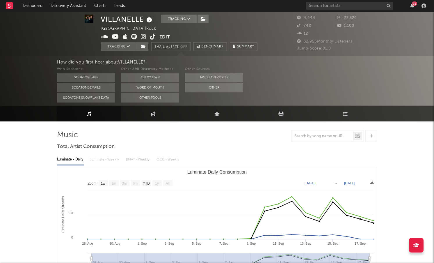
scroll to position [53, 0]
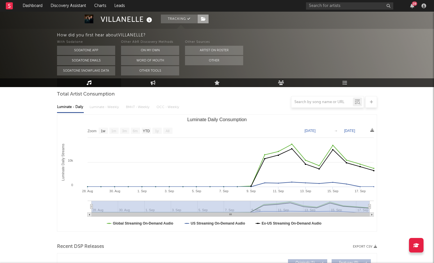
click at [206, 20] on icon at bounding box center [203, 19] width 5 height 4
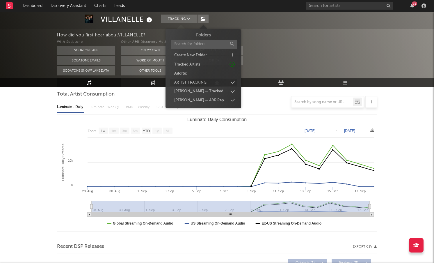
click at [201, 82] on div "ARTIST TRACKING" at bounding box center [190, 83] width 32 height 6
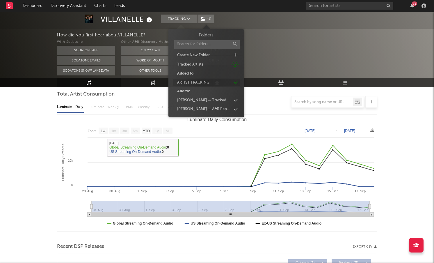
click at [214, 86] on div "ARTIST TRACKING" at bounding box center [206, 83] width 67 height 8
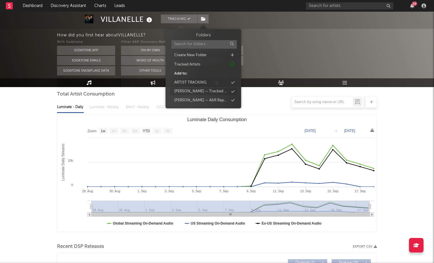
click at [215, 90] on div "[PERSON_NAME] — Tracked Artists" at bounding box center [203, 92] width 67 height 8
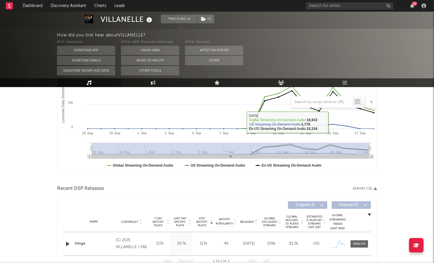
scroll to position [152, 0]
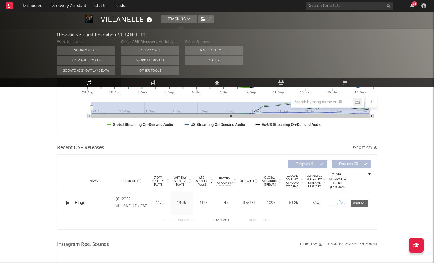
click at [66, 202] on icon "button" at bounding box center [68, 202] width 6 height 7
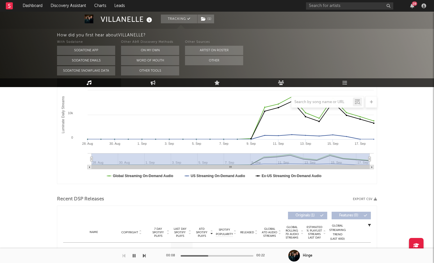
scroll to position [0, 0]
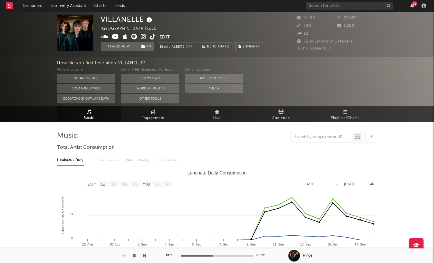
click at [144, 38] on icon at bounding box center [144, 37] width 6 height 6
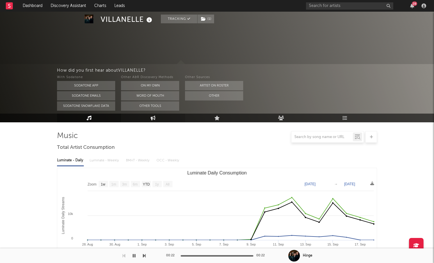
scroll to position [139, 0]
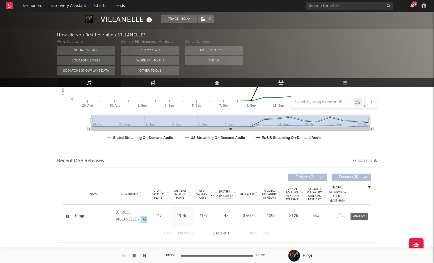
drag, startPoint x: 148, startPoint y: 219, endPoint x: 140, endPoint y: 220, distance: 7.9
click at [140, 220] on div "Copyright (C) 2025 VILLANELLE / FAE" at bounding box center [131, 216] width 35 height 14
copy div "FAE"
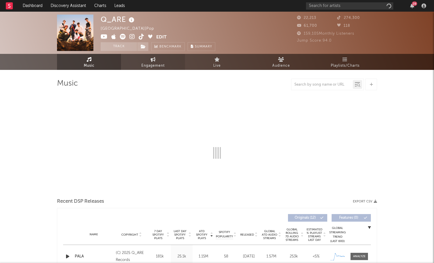
select select "1w"
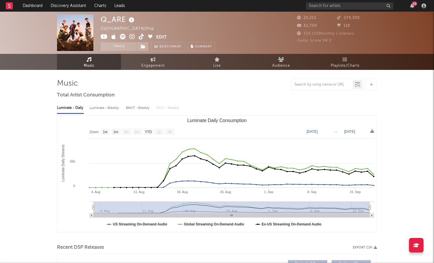
click at [133, 35] on icon at bounding box center [132, 37] width 6 height 6
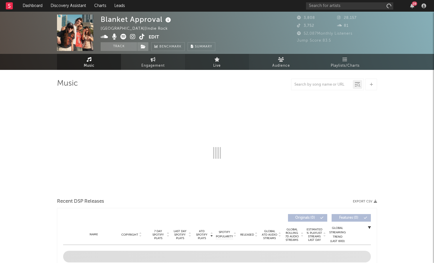
select select "1w"
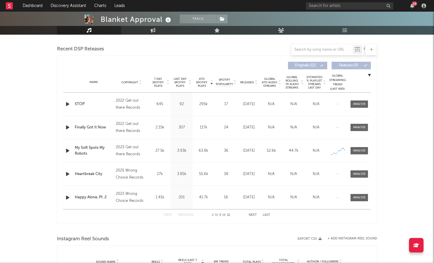
scroll to position [190, 0]
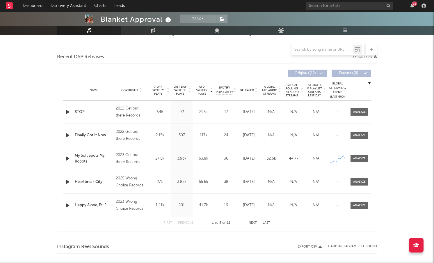
click at [248, 88] on span "Released" at bounding box center [247, 89] width 14 height 3
drag, startPoint x: 149, startPoint y: 114, endPoint x: 126, endPoint y: 106, distance: 24.0
click at [126, 106] on div "Name Berlin Blues Copyright 2025 Wrong Choice Records Label Wrong Choice Record…" at bounding box center [217, 111] width 308 height 23
copy div "Wrong Choice Records Label Wrong Choice Records Album Names Berlin Blues Compos…"
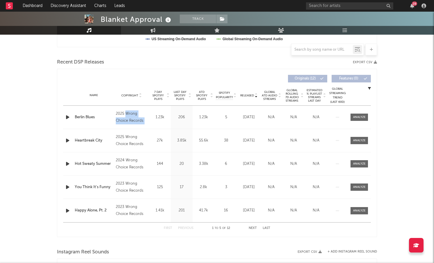
scroll to position [180, 0]
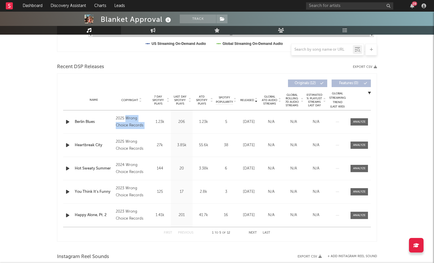
click at [67, 125] on icon "button" at bounding box center [68, 121] width 6 height 7
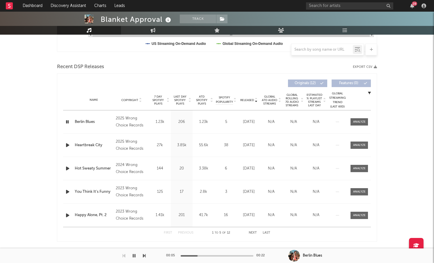
click at [217, 255] on div at bounding box center [217, 255] width 73 height 1
click at [68, 145] on icon "button" at bounding box center [68, 144] width 6 height 7
click at [206, 101] on span "ATD Spotify Plays" at bounding box center [201, 100] width 15 height 10
click at [68, 122] on icon "button" at bounding box center [68, 121] width 6 height 7
click at [68, 145] on icon "button" at bounding box center [68, 144] width 6 height 7
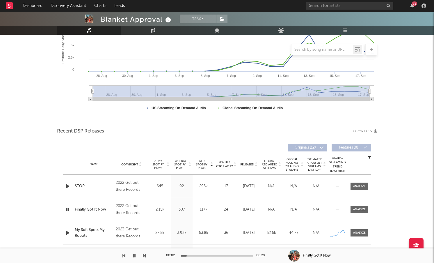
scroll to position [0, 0]
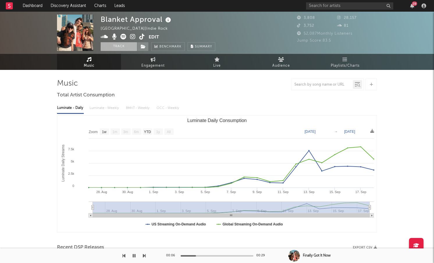
click at [129, 44] on button "Track" at bounding box center [119, 46] width 36 height 9
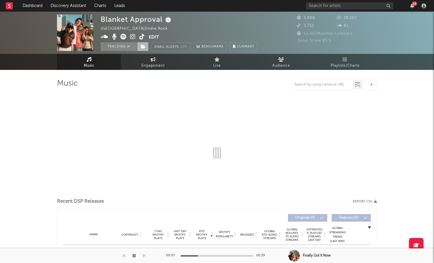
click at [142, 47] on icon at bounding box center [143, 47] width 5 height 4
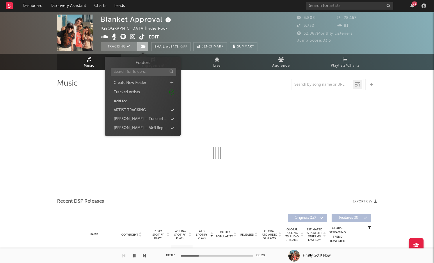
select select "1w"
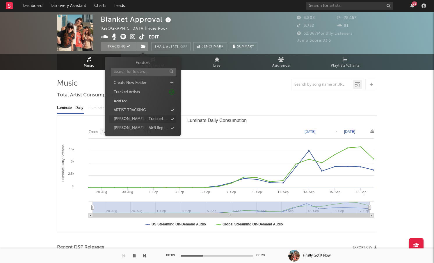
click at [143, 118] on div "[PERSON_NAME] — Tracked Artists" at bounding box center [141, 119] width 54 height 6
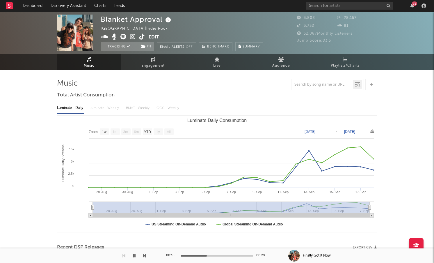
click at [85, 80] on div at bounding box center [217, 85] width 320 height 12
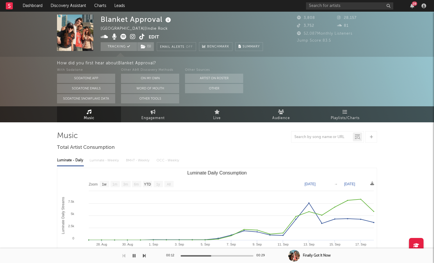
click at [133, 34] on icon at bounding box center [133, 37] width 6 height 6
drag, startPoint x: 163, startPoint y: 21, endPoint x: 102, endPoint y: 21, distance: 61.4
click at [102, 21] on div "Blanket Approval" at bounding box center [137, 20] width 72 height 10
copy div "Blanket Approval"
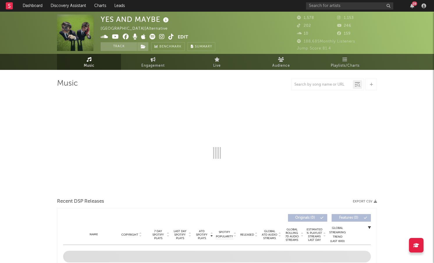
select select "1w"
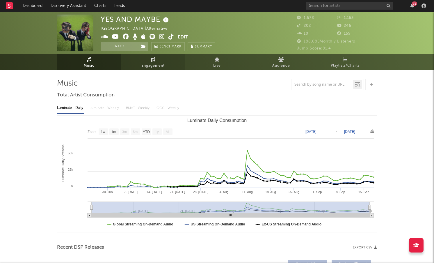
click at [164, 67] on span "Engagement" at bounding box center [152, 65] width 23 height 7
select select "1w"
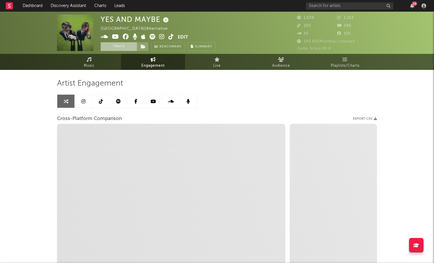
click at [129, 46] on button "Track" at bounding box center [119, 46] width 36 height 9
select select "1w"
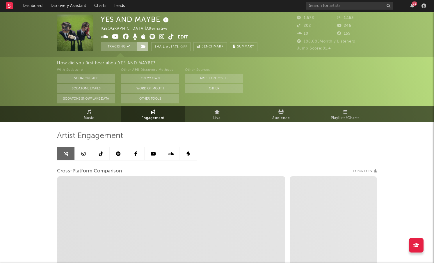
select select "1m"
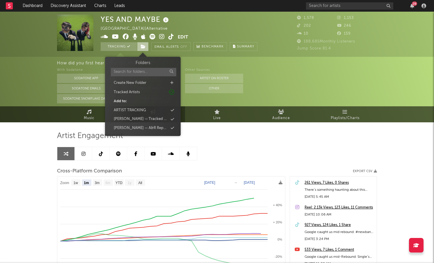
click at [143, 46] on icon at bounding box center [143, 47] width 5 height 4
click at [141, 119] on div "Mavis — Tracked Artists" at bounding box center [141, 119] width 54 height 6
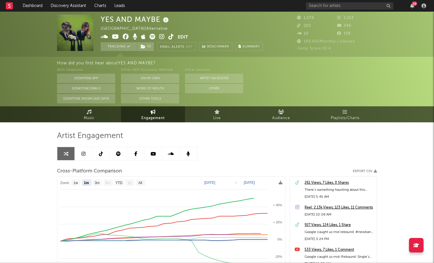
click at [26, 149] on div "YES AND MAYBE United Kingdom | Alternative Edit Tracking ( 1 ) Email Alerts Off…" at bounding box center [217, 191] width 434 height 358
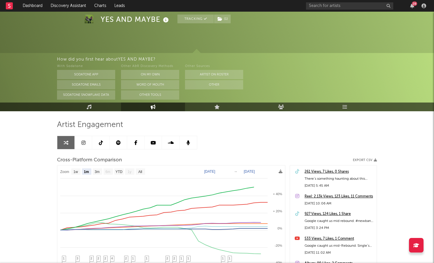
scroll to position [107, 0]
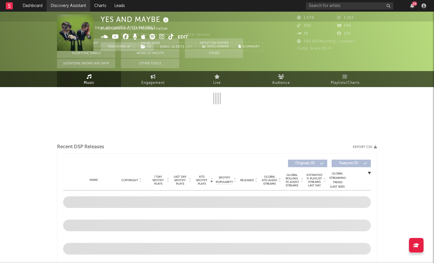
select select "1w"
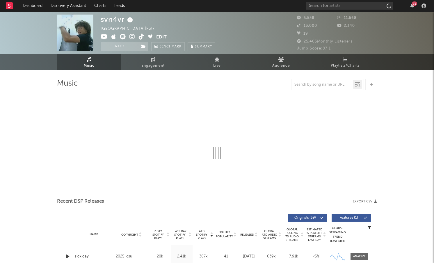
select select "1w"
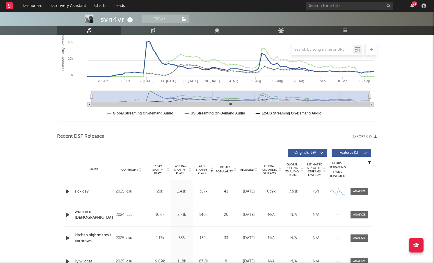
scroll to position [112, 0]
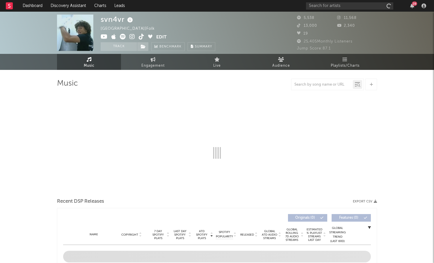
select select "1w"
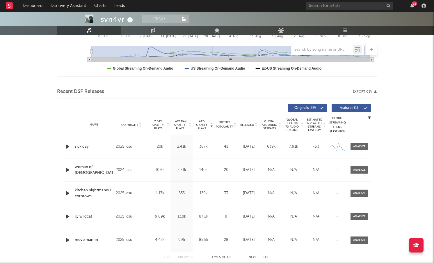
scroll to position [157, 0]
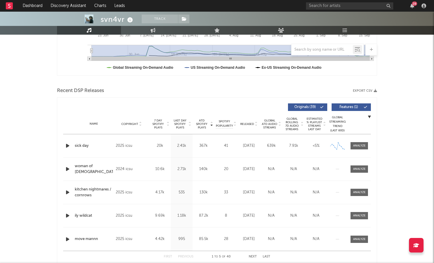
click at [248, 124] on span "Released" at bounding box center [247, 123] width 14 height 3
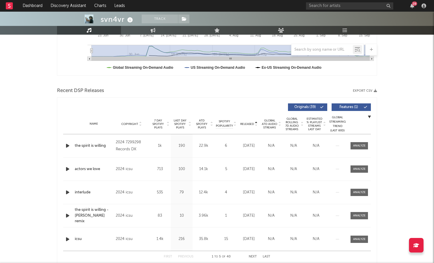
click at [248, 124] on span "Released" at bounding box center [247, 123] width 14 height 3
click at [66, 145] on icon "button" at bounding box center [68, 145] width 6 height 7
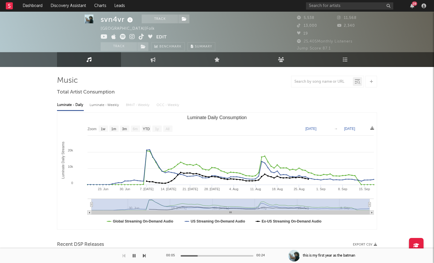
scroll to position [0, 0]
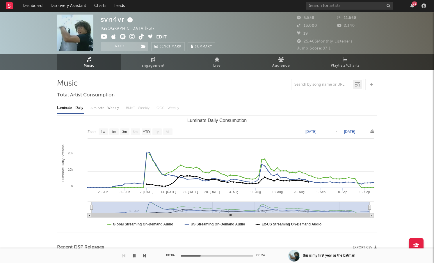
click at [132, 37] on icon at bounding box center [132, 37] width 6 height 6
click at [127, 45] on button "Track" at bounding box center [119, 46] width 36 height 9
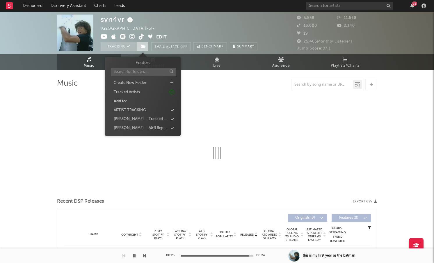
click at [145, 46] on icon at bounding box center [143, 47] width 5 height 4
select select "1w"
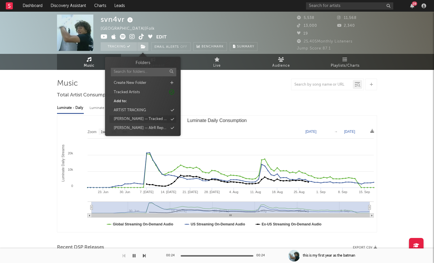
click at [150, 116] on div "Mavis — Tracked Artists" at bounding box center [141, 119] width 54 height 6
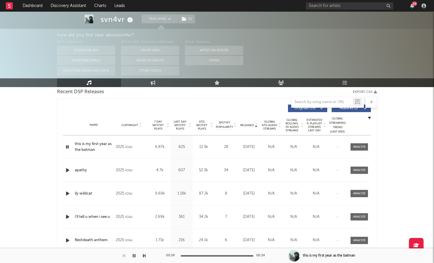
scroll to position [209, 0]
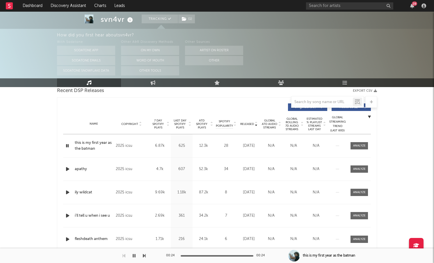
click at [67, 168] on icon "button" at bounding box center [68, 168] width 6 height 7
click at [267, 127] on span "Global ATD Audio Streams" at bounding box center [270, 124] width 16 height 10
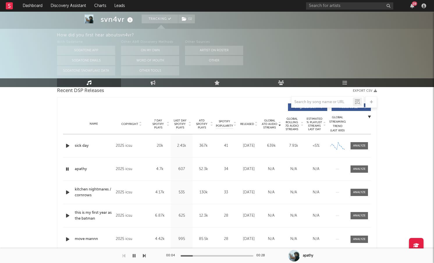
click at [67, 144] on icon "button" at bounding box center [68, 145] width 6 height 7
click at [66, 191] on icon "button" at bounding box center [68, 192] width 6 height 7
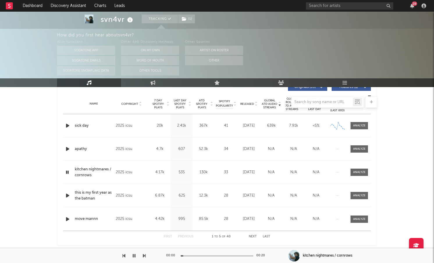
scroll to position [232, 0]
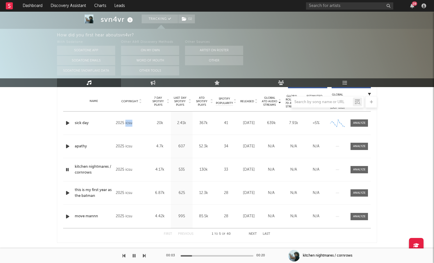
drag, startPoint x: 137, startPoint y: 125, endPoint x: 126, endPoint y: 121, distance: 11.9
click at [126, 121] on div "2025 icsu" at bounding box center [132, 123] width 32 height 7
copy div "icsu"
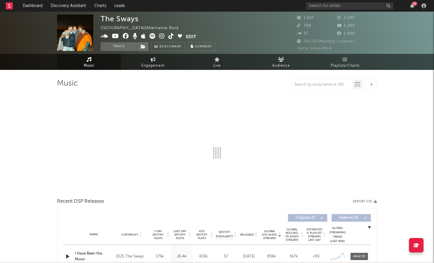
select select "1w"
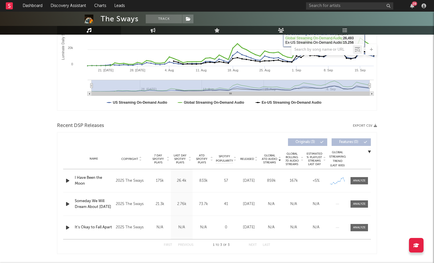
scroll to position [129, 0]
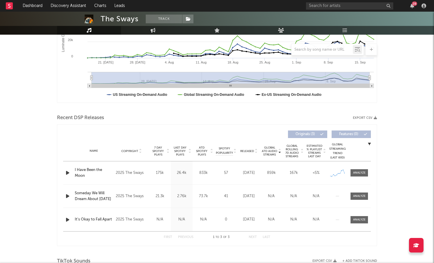
click at [253, 150] on span "Released" at bounding box center [247, 150] width 14 height 3
click at [67, 172] on icon "button" at bounding box center [68, 172] width 6 height 7
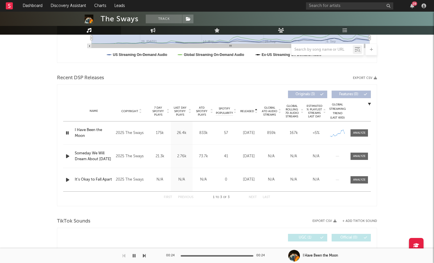
scroll to position [173, 0]
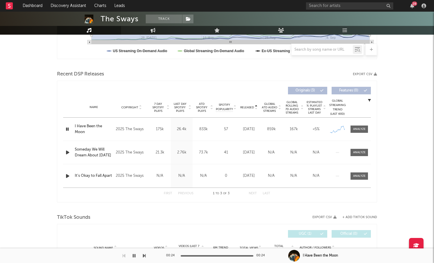
click at [67, 150] on icon "button" at bounding box center [68, 152] width 6 height 7
click at [65, 176] on icon "button" at bounding box center [68, 175] width 6 height 7
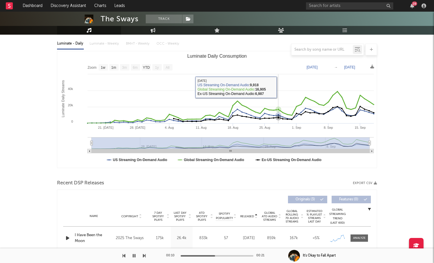
scroll to position [0, 0]
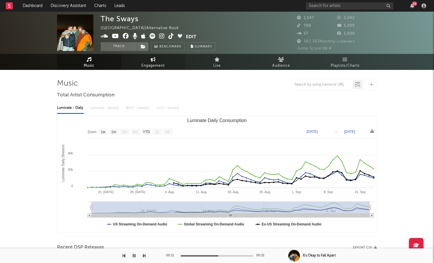
click at [161, 63] on span "Engagement" at bounding box center [152, 65] width 23 height 7
select select "1w"
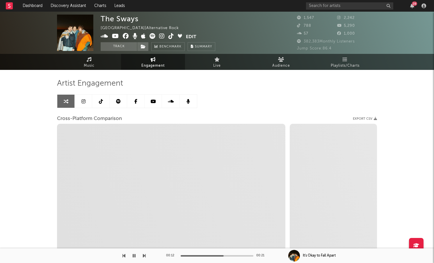
select select "1m"
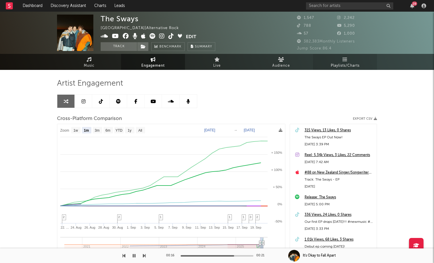
click at [347, 62] on span "Playlists/Charts" at bounding box center [345, 65] width 29 height 7
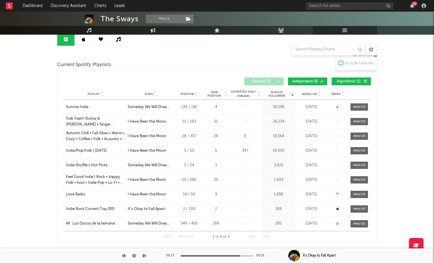
scroll to position [65, 0]
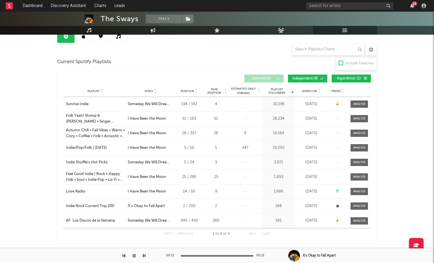
click at [319, 78] on button "Independent ( 8 )" at bounding box center [307, 78] width 39 height 8
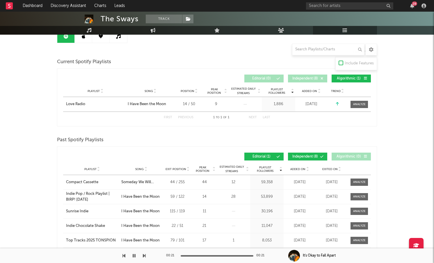
click at [320, 78] on button "Independent ( 8 )" at bounding box center [307, 78] width 39 height 8
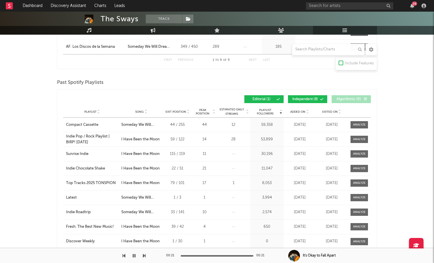
scroll to position [240, 0]
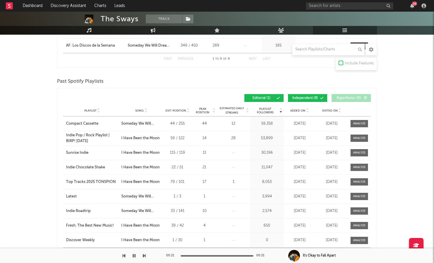
click at [316, 95] on button "Independent ( 8 )" at bounding box center [307, 98] width 39 height 8
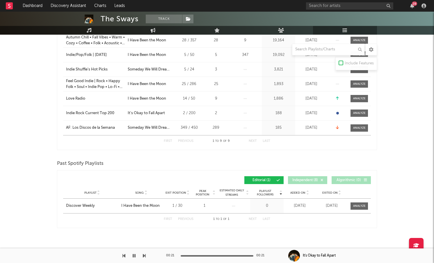
click at [300, 179] on span "Independent ( 8 )" at bounding box center [305, 179] width 27 height 3
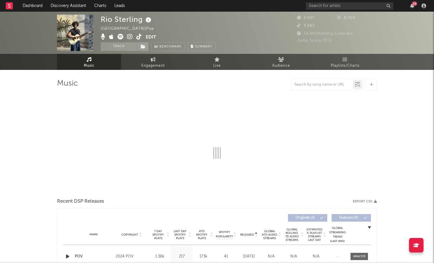
select select "6m"
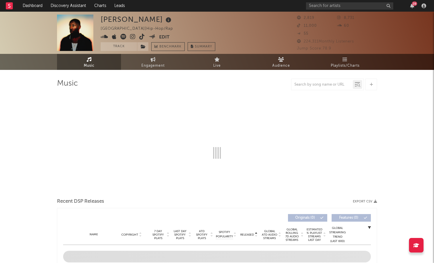
select select "6m"
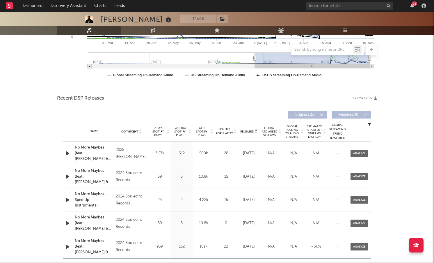
scroll to position [150, 0]
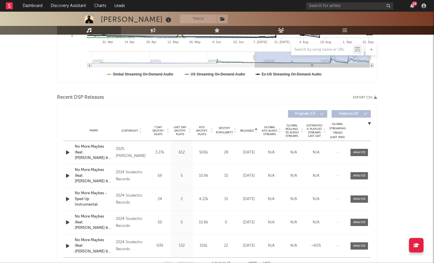
click at [246, 129] on span "Released" at bounding box center [247, 130] width 14 height 3
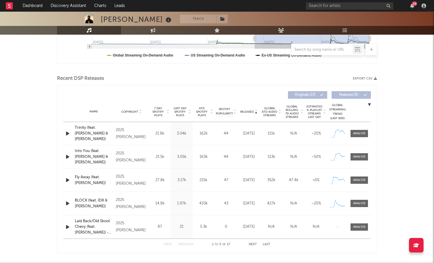
scroll to position [169, 0]
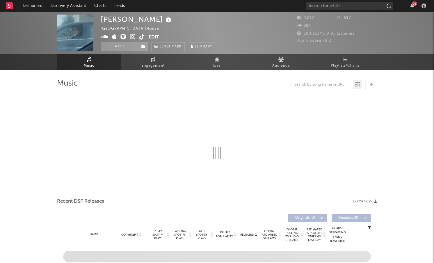
select select "6m"
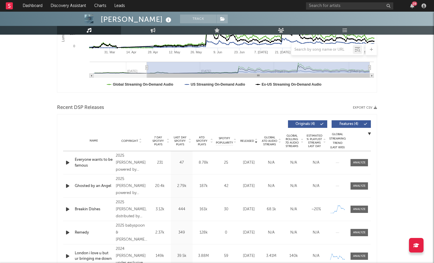
scroll to position [141, 0]
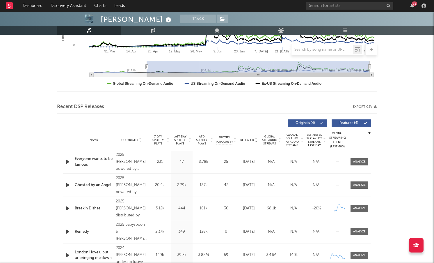
click at [250, 139] on span "Released" at bounding box center [247, 139] width 14 height 3
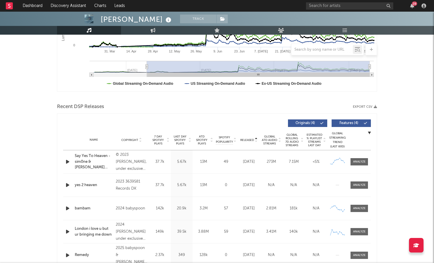
click at [250, 139] on span "Released" at bounding box center [247, 139] width 14 height 3
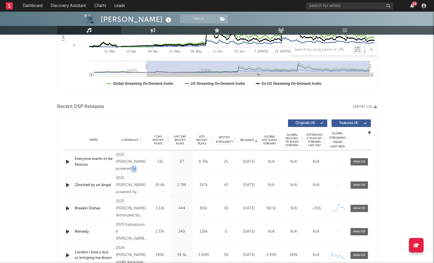
drag, startPoint x: 133, startPoint y: 169, endPoint x: 115, endPoint y: 168, distance: 18.1
click at [115, 168] on div "Copyright 2025 [PERSON_NAME] powered by co:brand" at bounding box center [131, 161] width 35 height 21
copy div "co:brand"
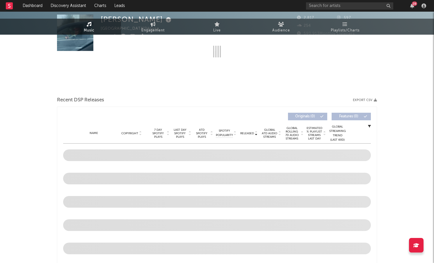
select select "6m"
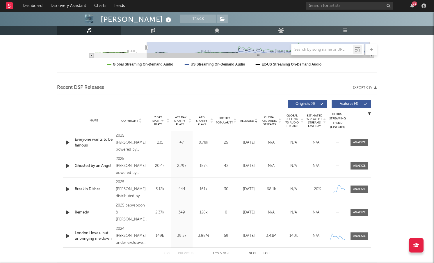
scroll to position [160, 0]
click at [67, 165] on icon "button" at bounding box center [68, 165] width 6 height 7
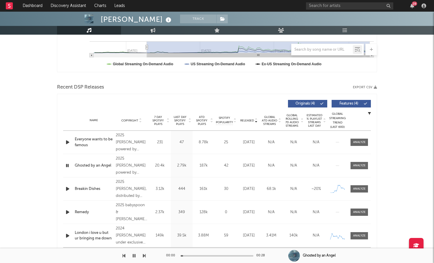
click at [67, 144] on icon "button" at bounding box center [68, 141] width 6 height 7
click at [272, 119] on span "Global ATD Audio Streams" at bounding box center [270, 120] width 16 height 10
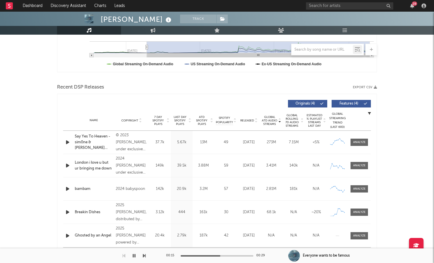
click at [272, 119] on span "Global ATD Audio Streams" at bounding box center [270, 120] width 16 height 10
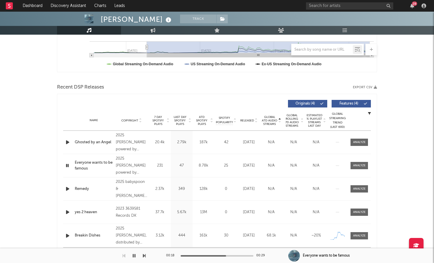
click at [66, 187] on icon "button" at bounding box center [68, 188] width 6 height 7
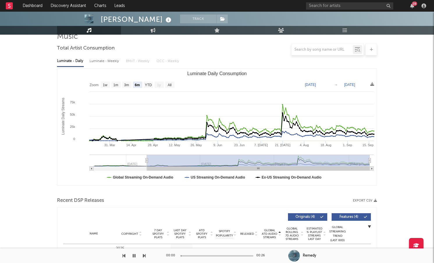
scroll to position [0, 0]
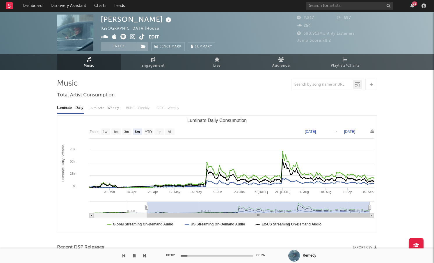
click at [134, 36] on icon at bounding box center [133, 37] width 6 height 6
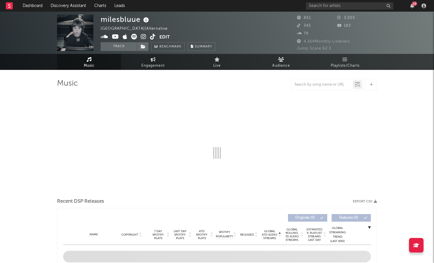
select select "6m"
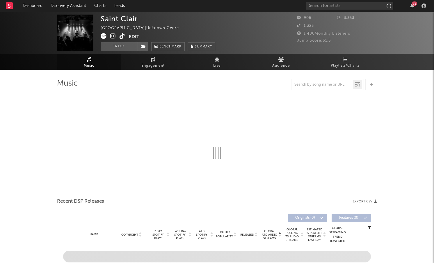
select select "1w"
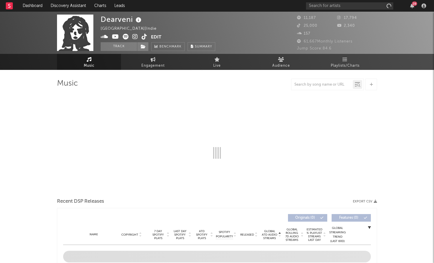
select select "1w"
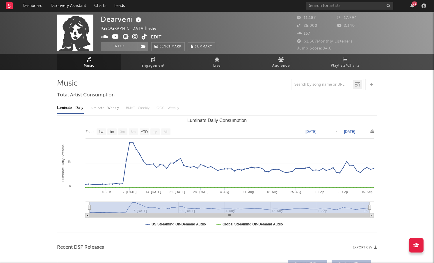
click at [134, 36] on icon at bounding box center [135, 37] width 6 height 6
click at [145, 38] on icon at bounding box center [145, 37] width 6 height 6
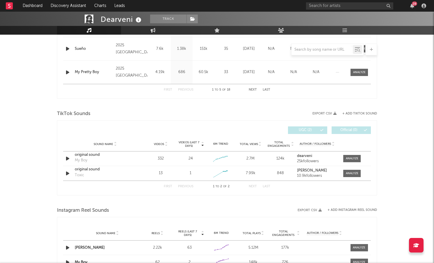
scroll to position [328, 0]
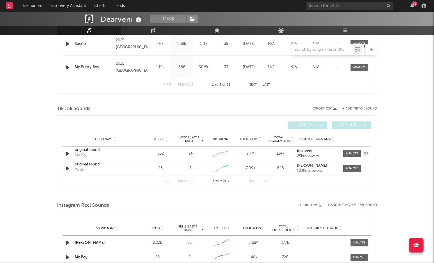
click at [67, 154] on icon "button" at bounding box center [68, 153] width 6 height 7
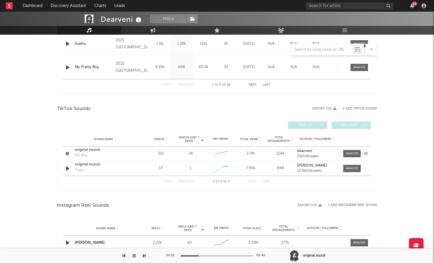
click at [307, 151] on strong "dearveni" at bounding box center [304, 151] width 15 height 4
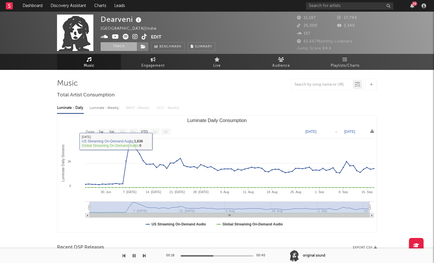
click at [125, 49] on button "Track" at bounding box center [119, 46] width 36 height 9
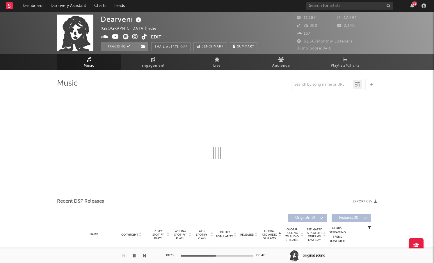
select select "1w"
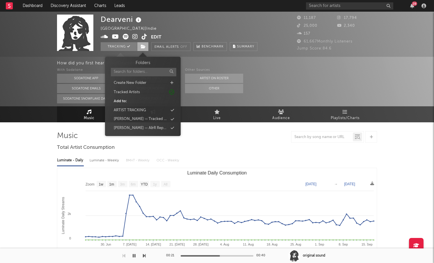
click at [143, 49] on span at bounding box center [143, 46] width 12 height 9
click at [138, 118] on div "Mavis — Tracked Artists" at bounding box center [141, 119] width 54 height 6
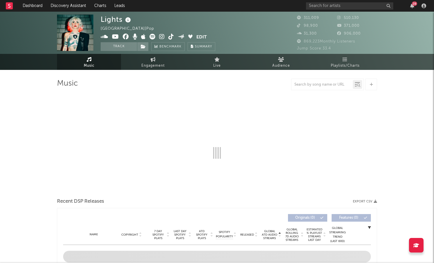
select select "6m"
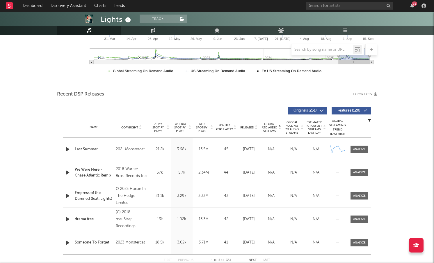
scroll to position [154, 0]
click at [247, 128] on span "Released" at bounding box center [247, 126] width 14 height 3
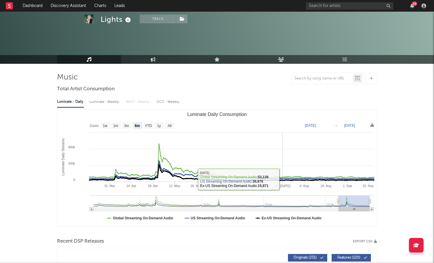
scroll to position [0, 0]
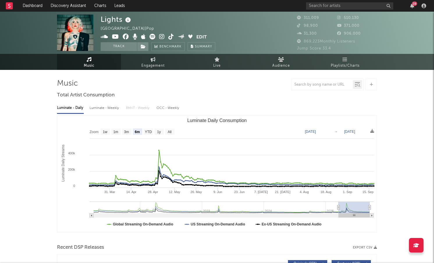
click at [163, 35] on icon at bounding box center [162, 37] width 6 height 6
